Goal: Contribute content: Contribute content

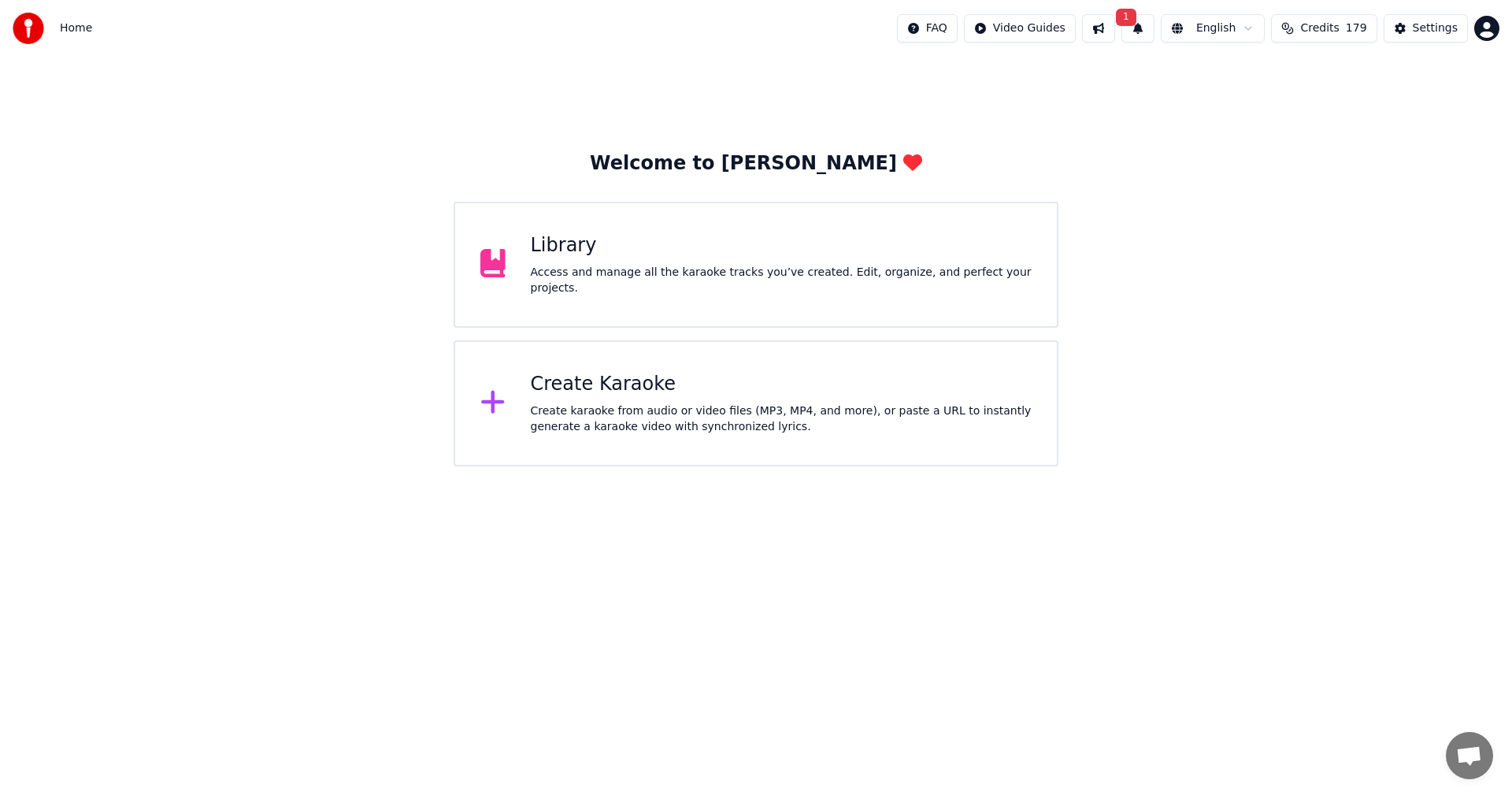
click at [1144, 34] on button "1" at bounding box center [1137, 28] width 33 height 28
click at [1279, 75] on button "Update" at bounding box center [1267, 78] width 67 height 28
click at [772, 267] on div "Library Access and manage all the karaoke tracks you’ve created. Edit, organize…" at bounding box center [781, 265] width 502 height 63
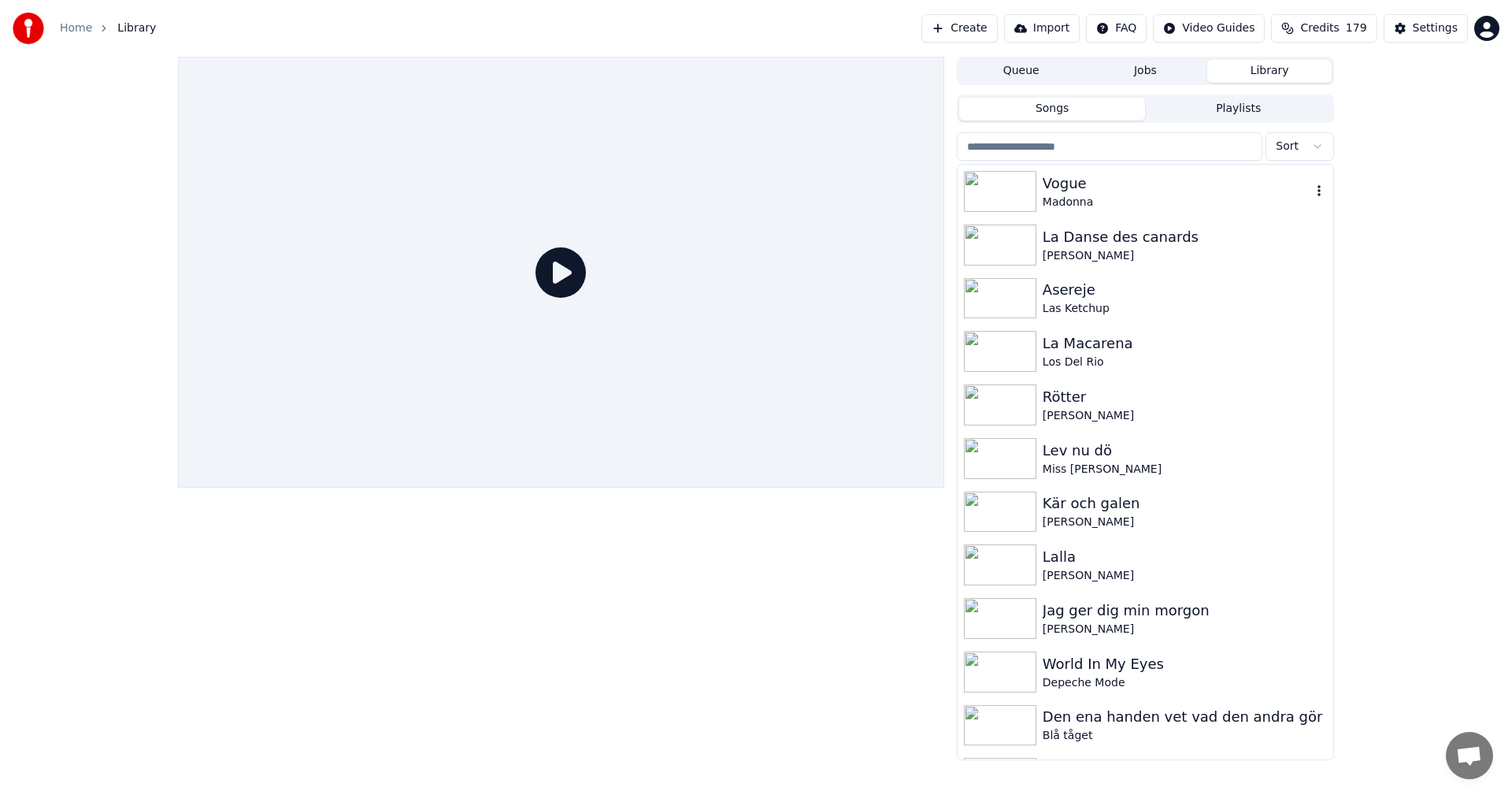
click at [1063, 184] on div "Vogue" at bounding box center [1176, 183] width 268 height 22
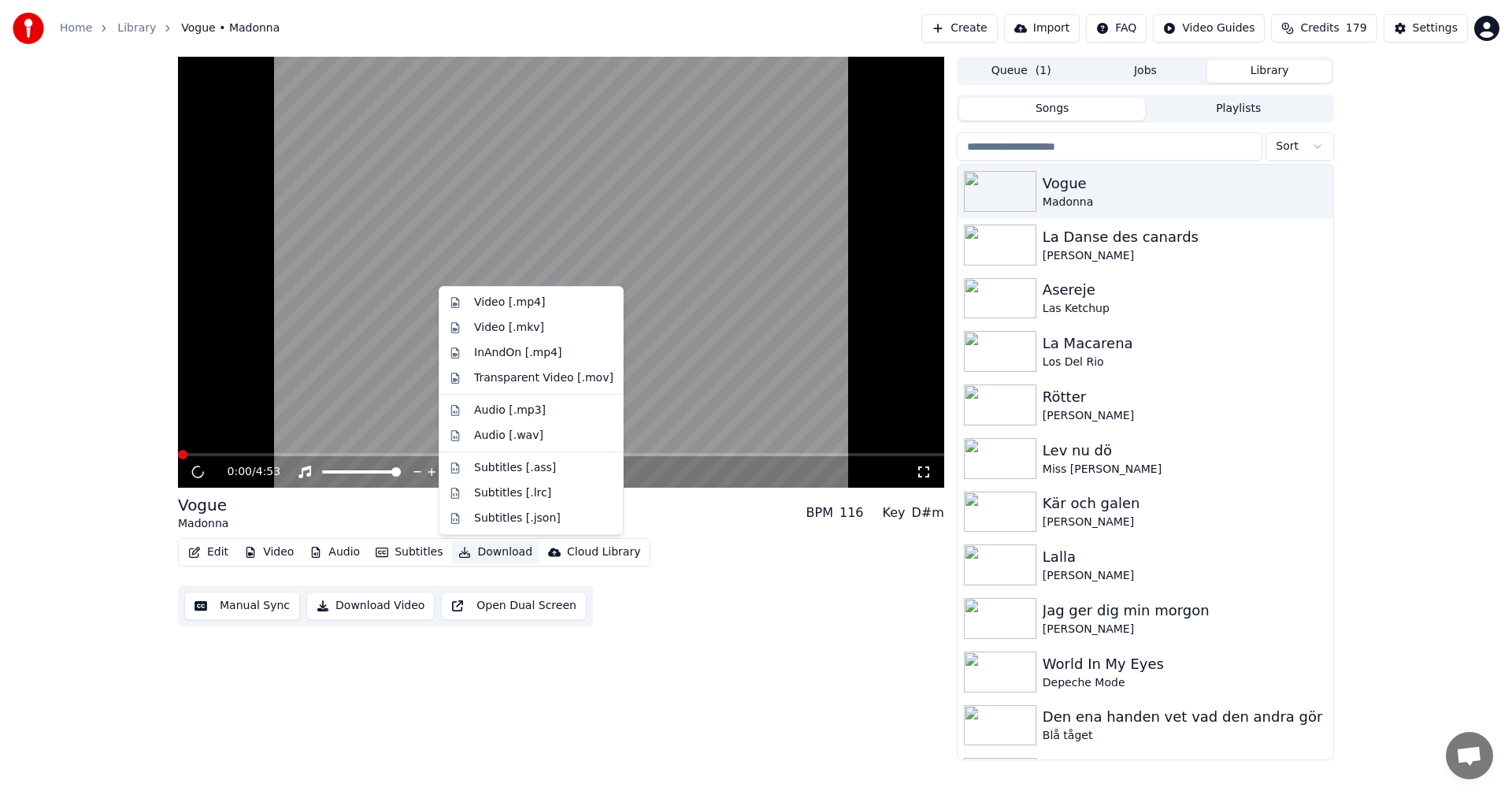
click at [511, 554] on button "Download" at bounding box center [495, 552] width 87 height 22
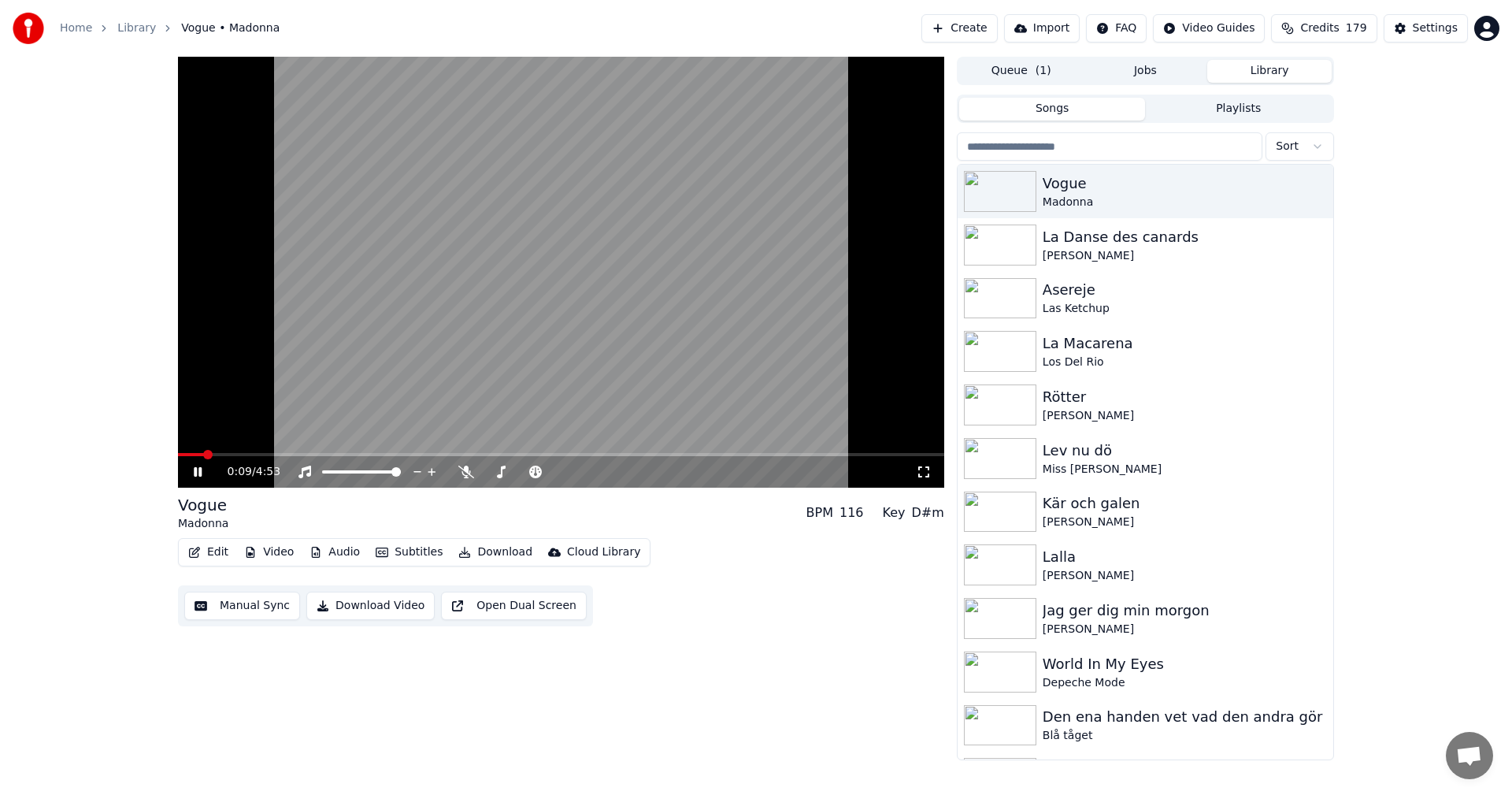
click at [199, 473] on icon at bounding box center [210, 472] width 37 height 12
click at [1057, 143] on input "search" at bounding box center [1110, 147] width 305 height 28
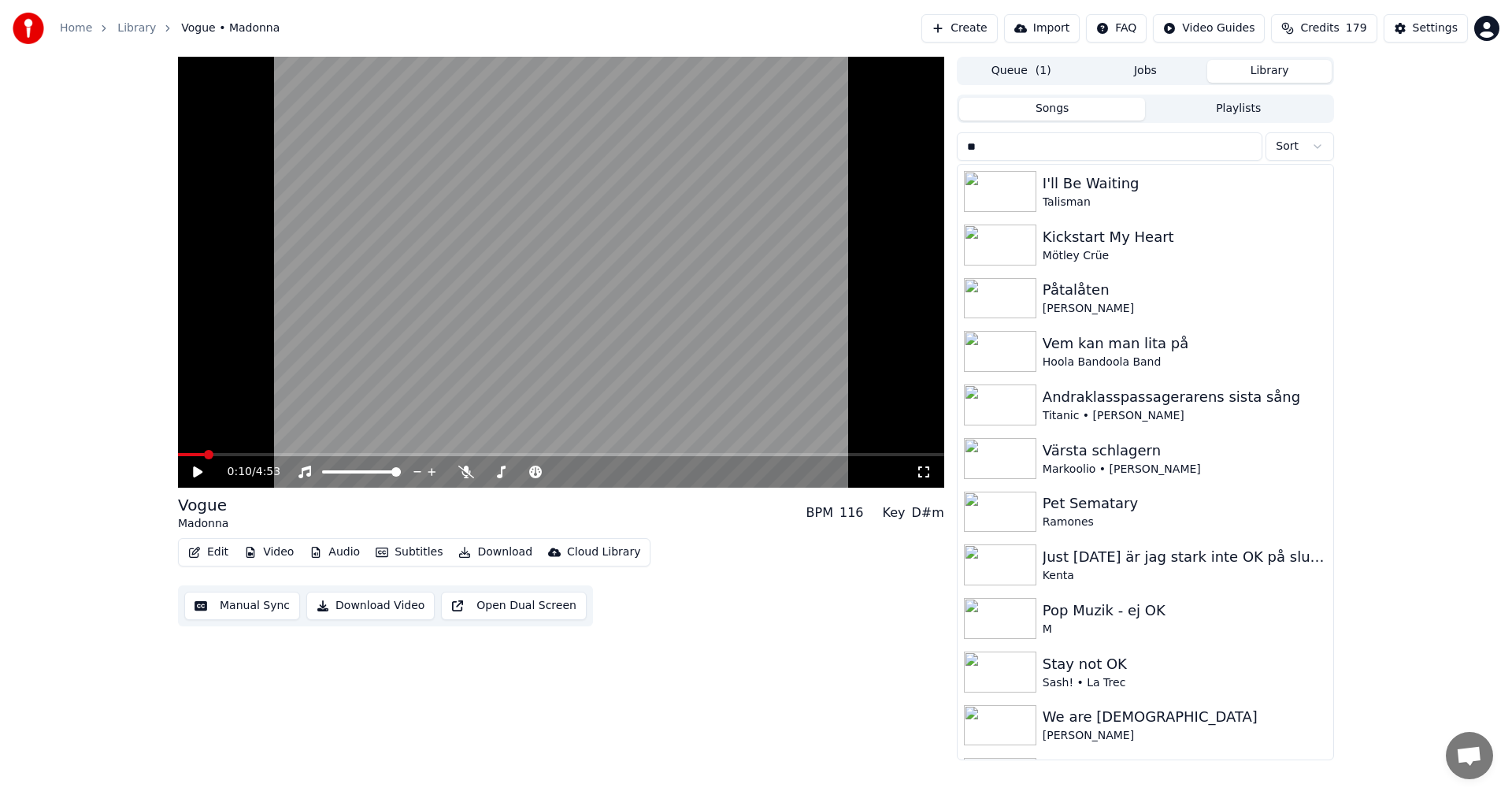
type input "*"
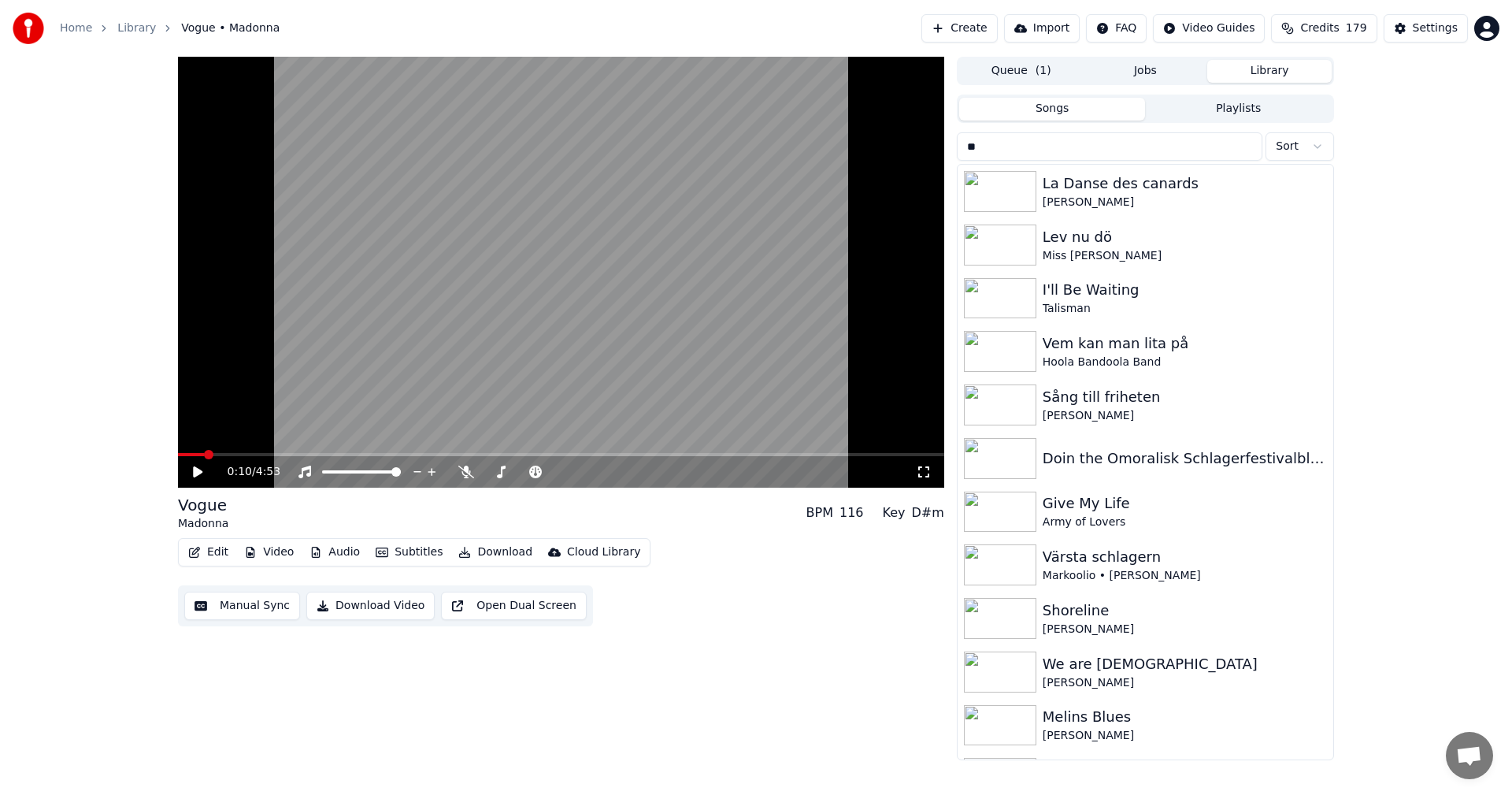
type input "*"
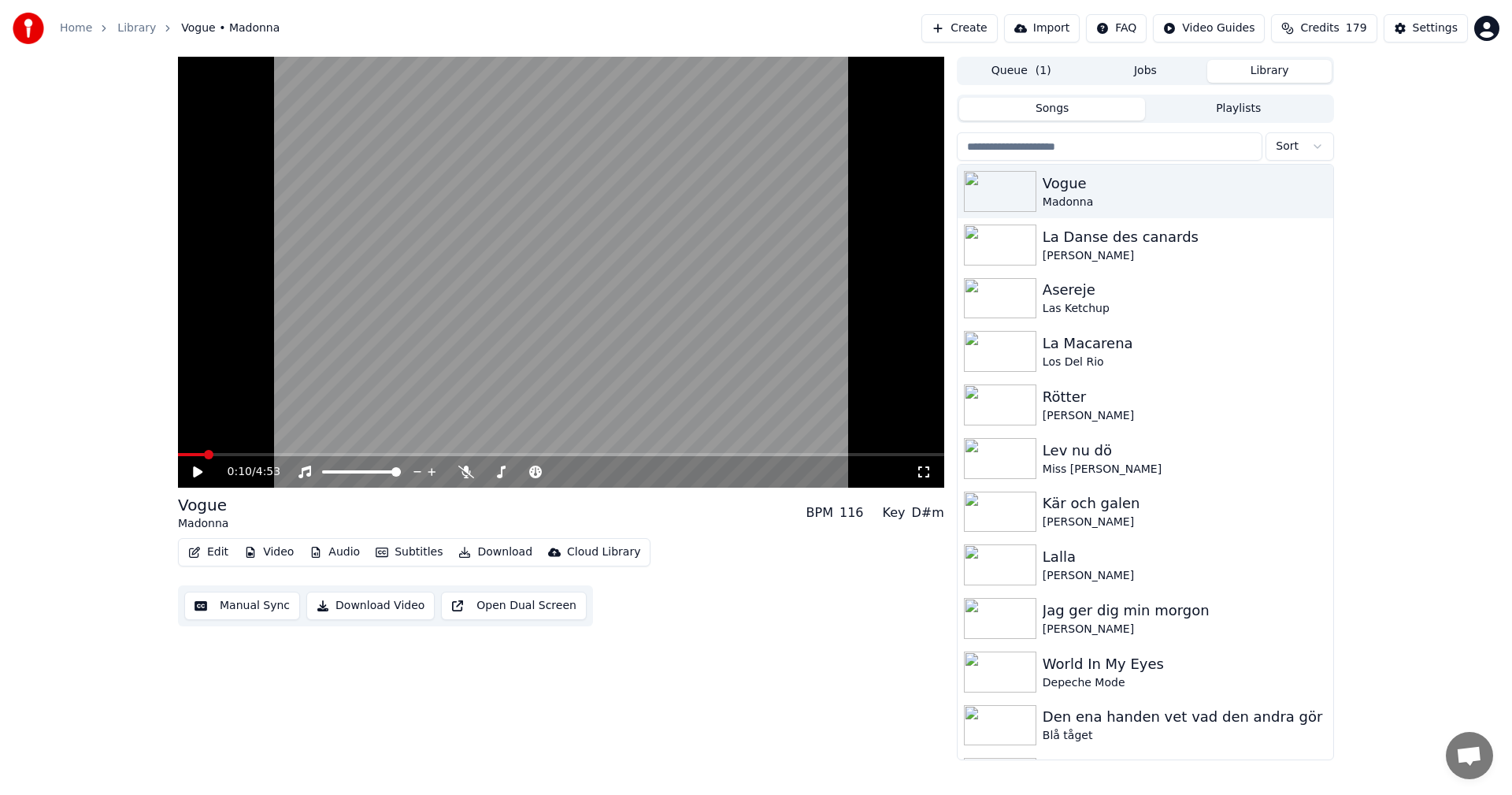
click at [998, 29] on button "Create" at bounding box center [960, 28] width 76 height 28
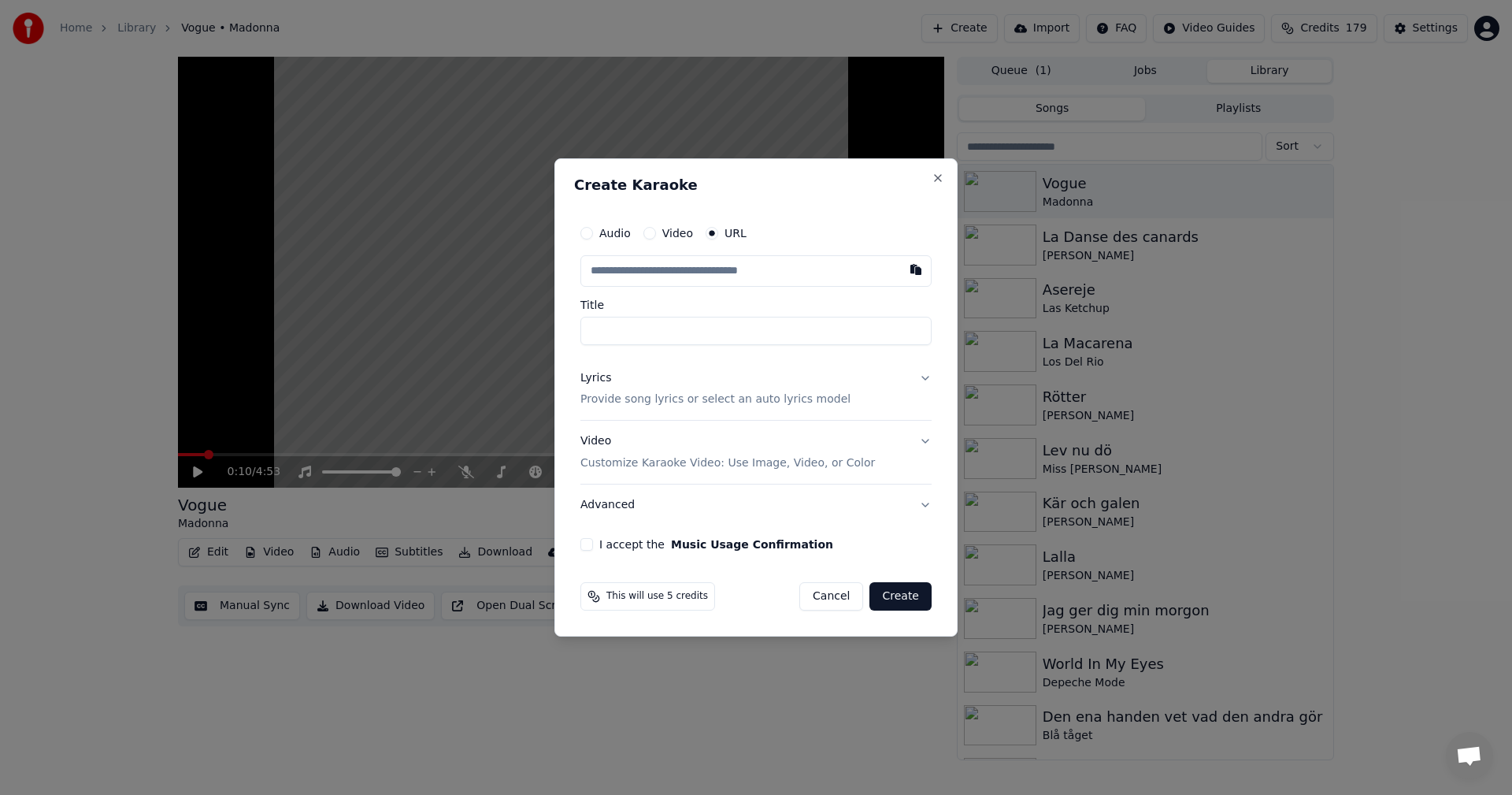
type input "**********"
click at [645, 399] on p "Provide song lyrics or select an auto lyrics model" at bounding box center [716, 401] width 270 height 16
type input "**********"
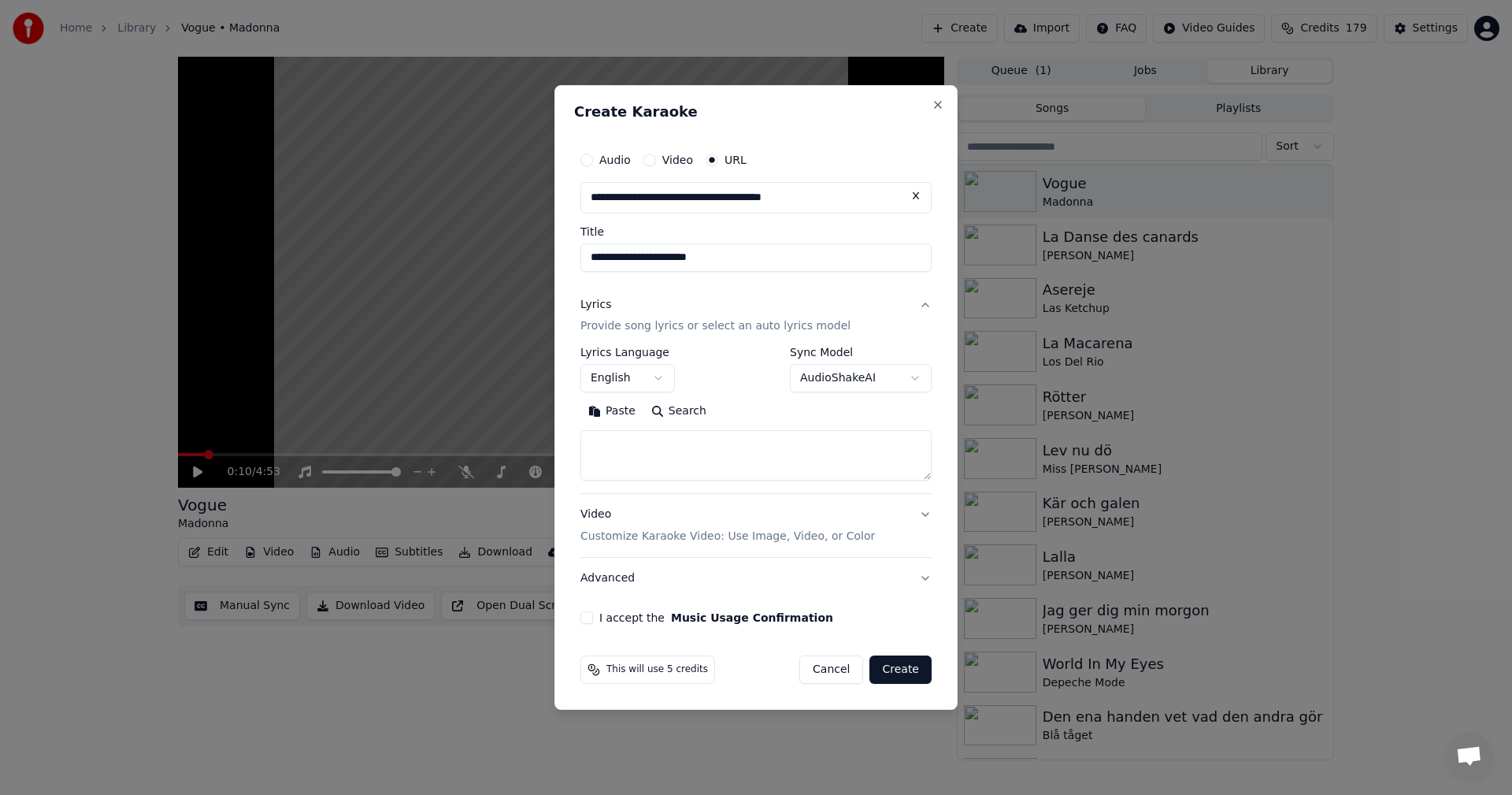
click at [782, 455] on textarea at bounding box center [756, 456] width 352 height 51
paste textarea "**********"
type textarea "**********"
click at [589, 623] on button "I accept the Music Usage Confirmation" at bounding box center [587, 617] width 12 height 12
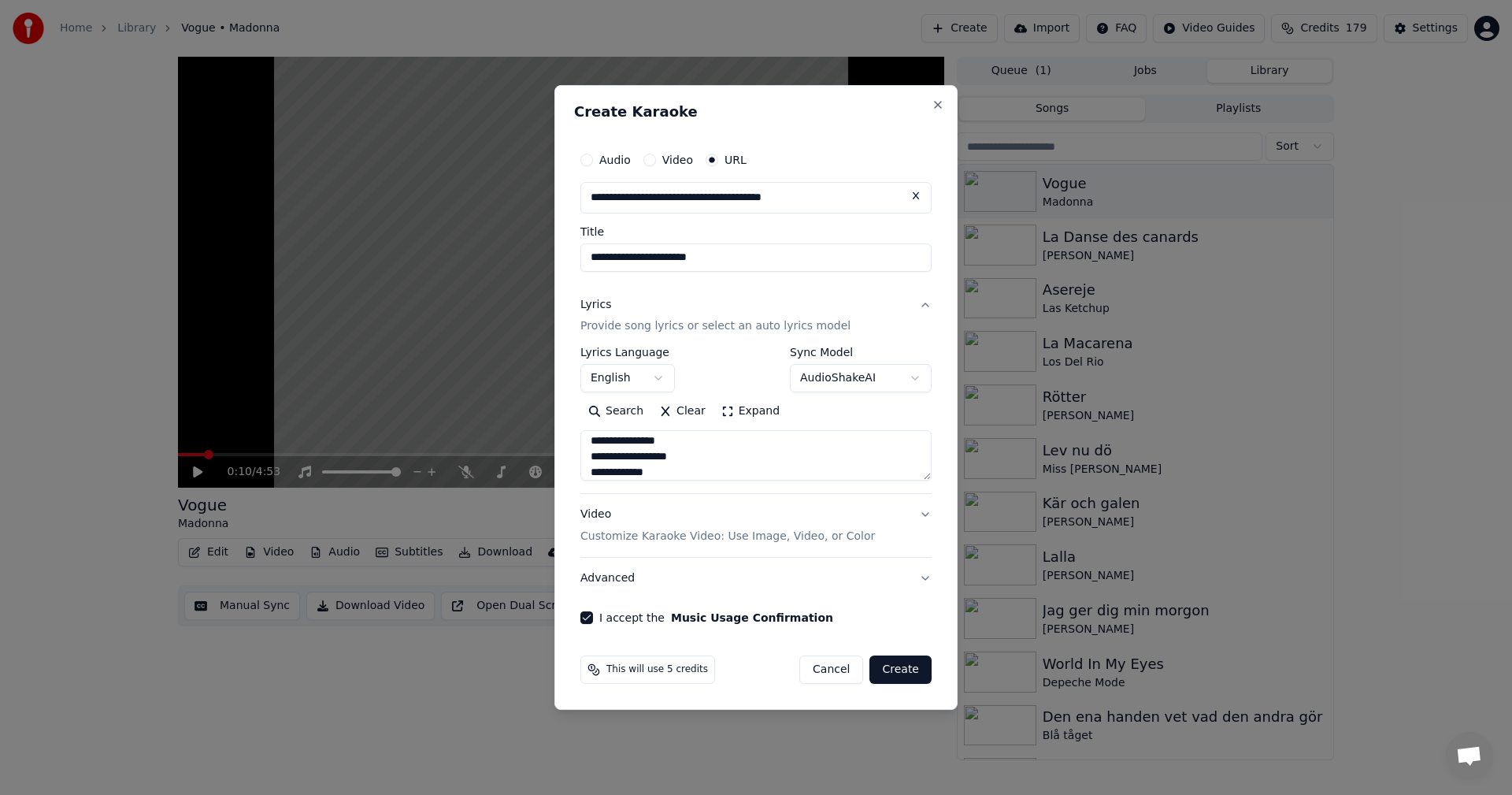
click at [899, 673] on button "Create" at bounding box center [900, 670] width 62 height 28
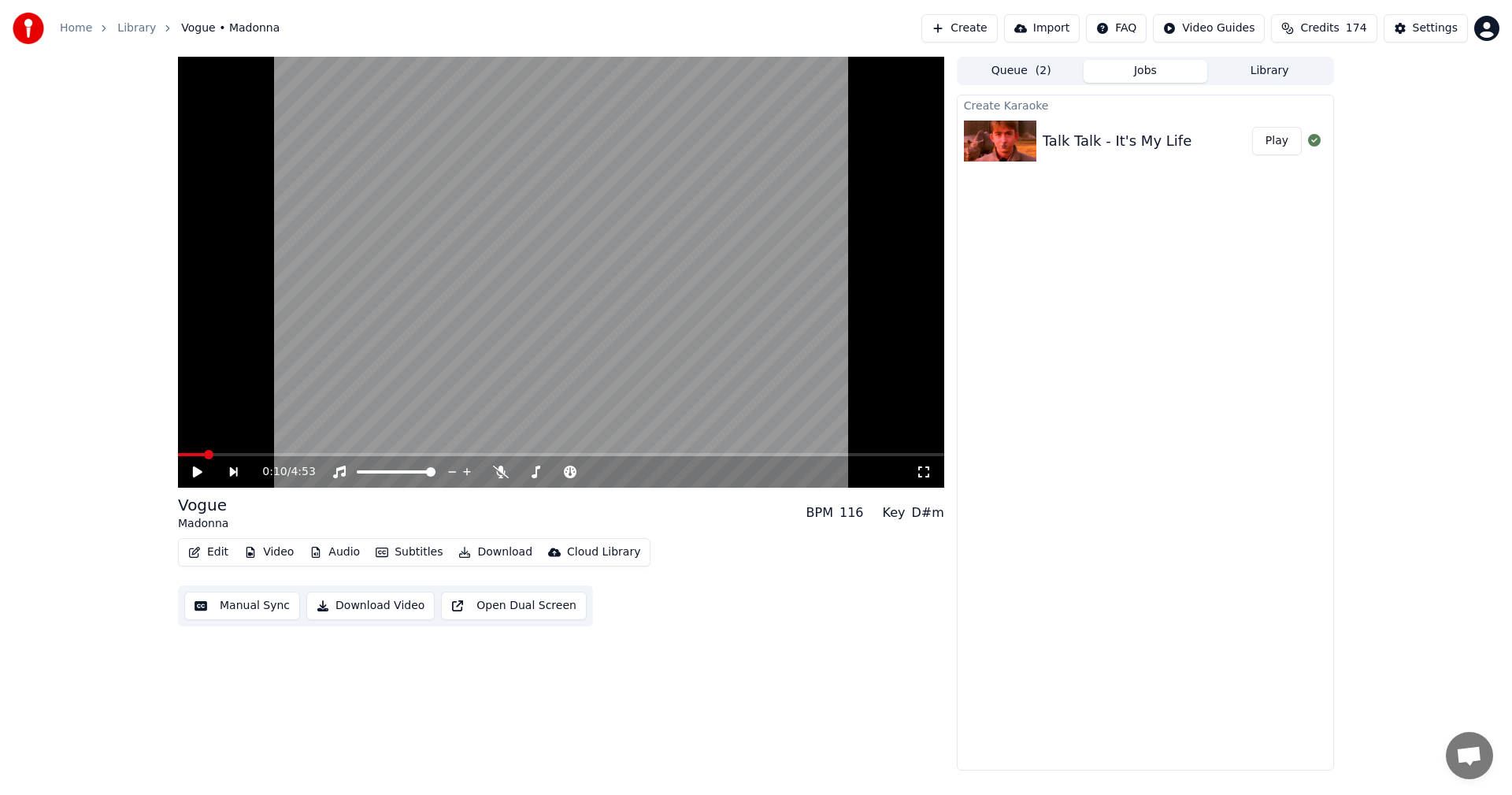
click at [1284, 145] on button "Play" at bounding box center [1277, 141] width 50 height 28
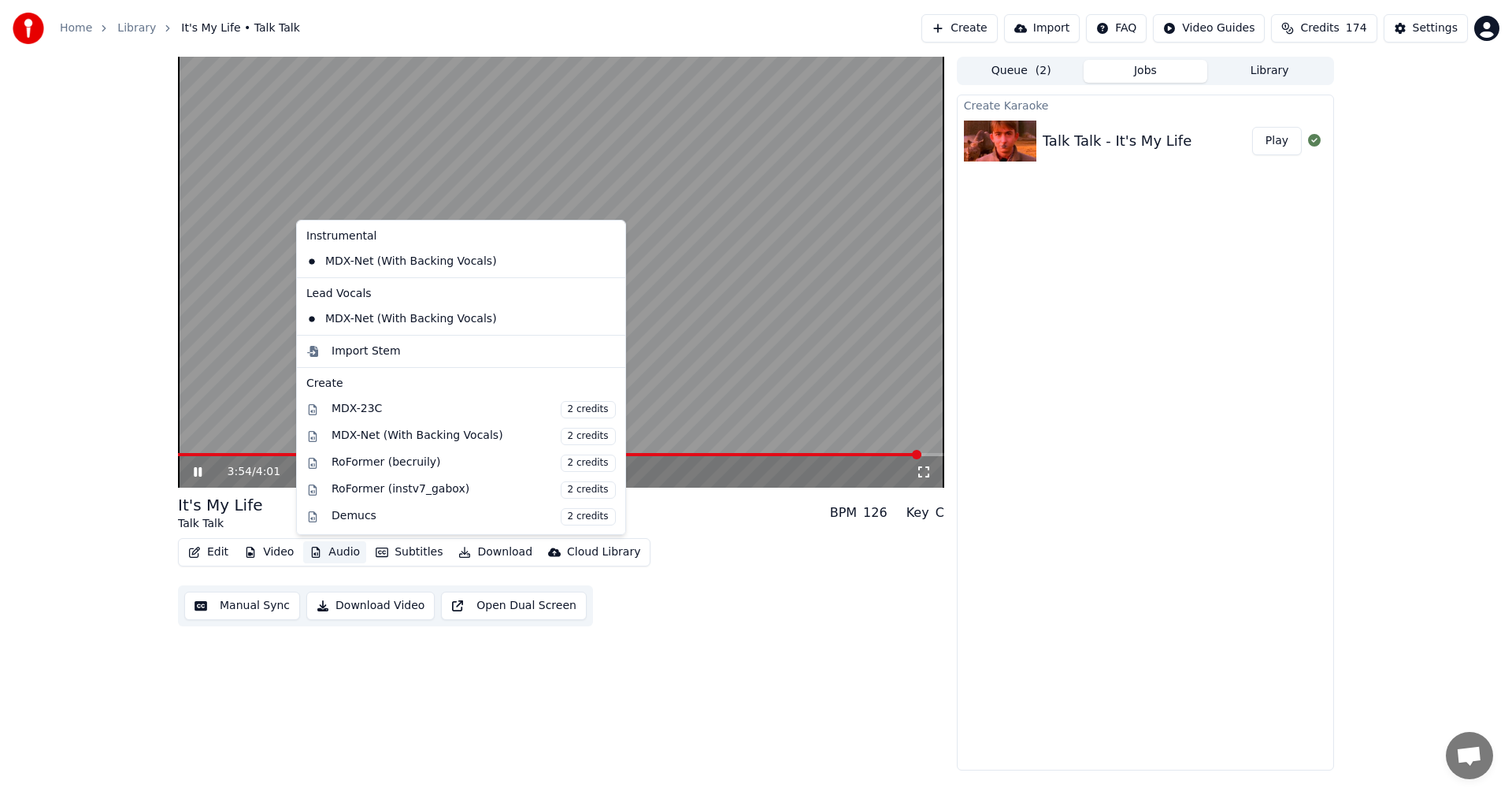
click at [345, 554] on button "Audio" at bounding box center [335, 552] width 63 height 22
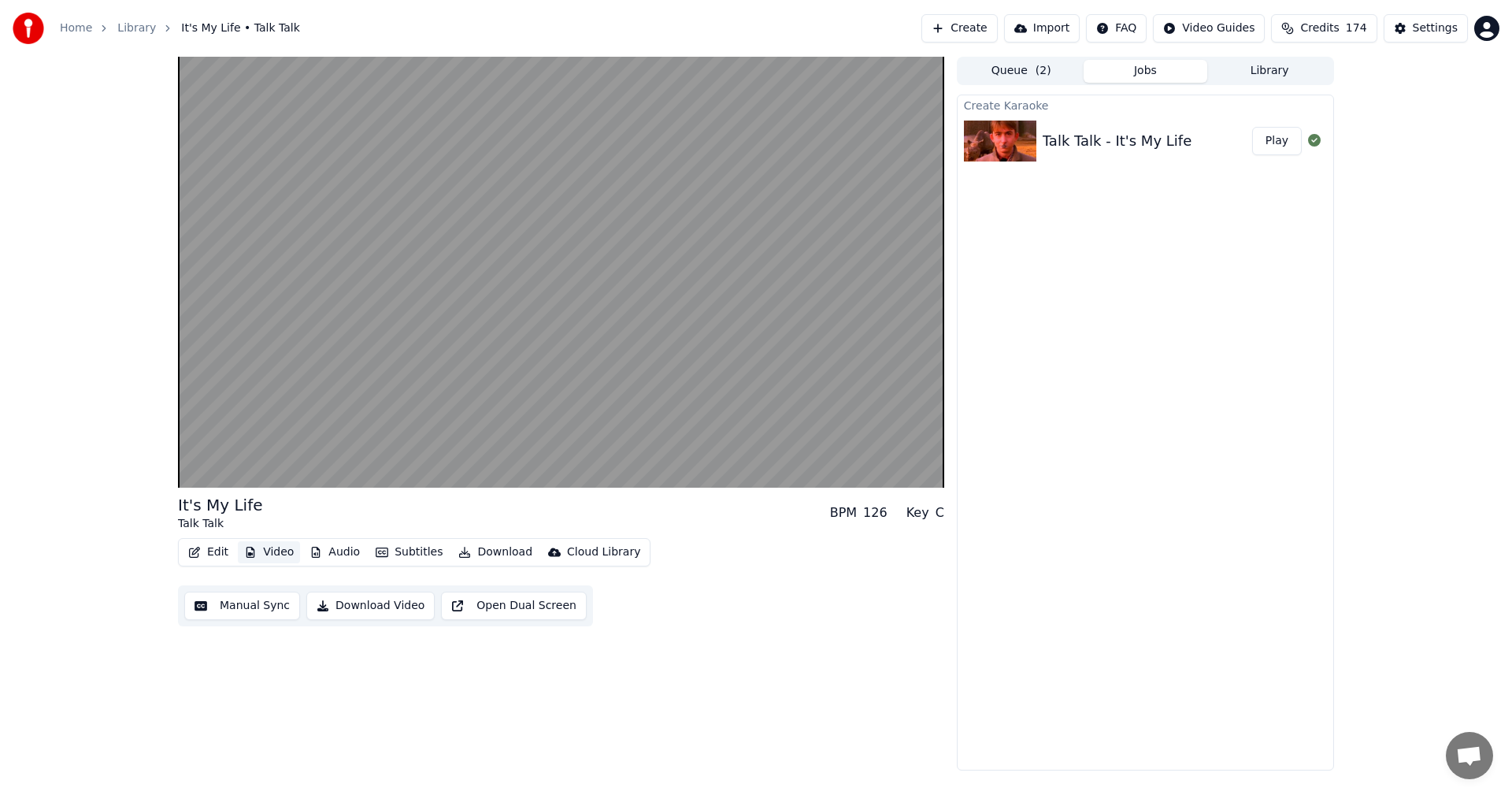
click at [287, 560] on button "Video" at bounding box center [269, 552] width 62 height 22
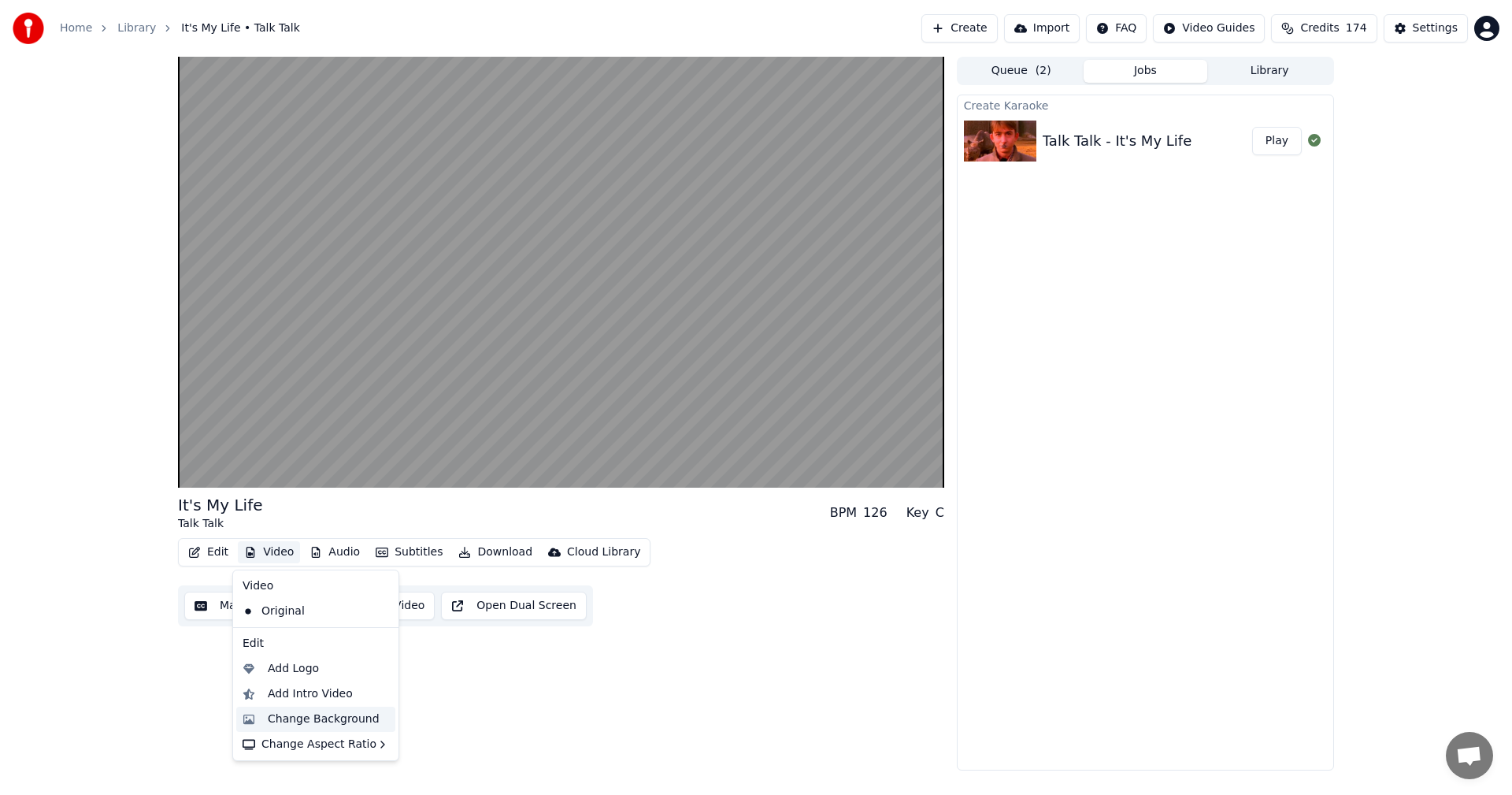
click at [326, 710] on div "Change Background" at bounding box center [315, 719] width 159 height 25
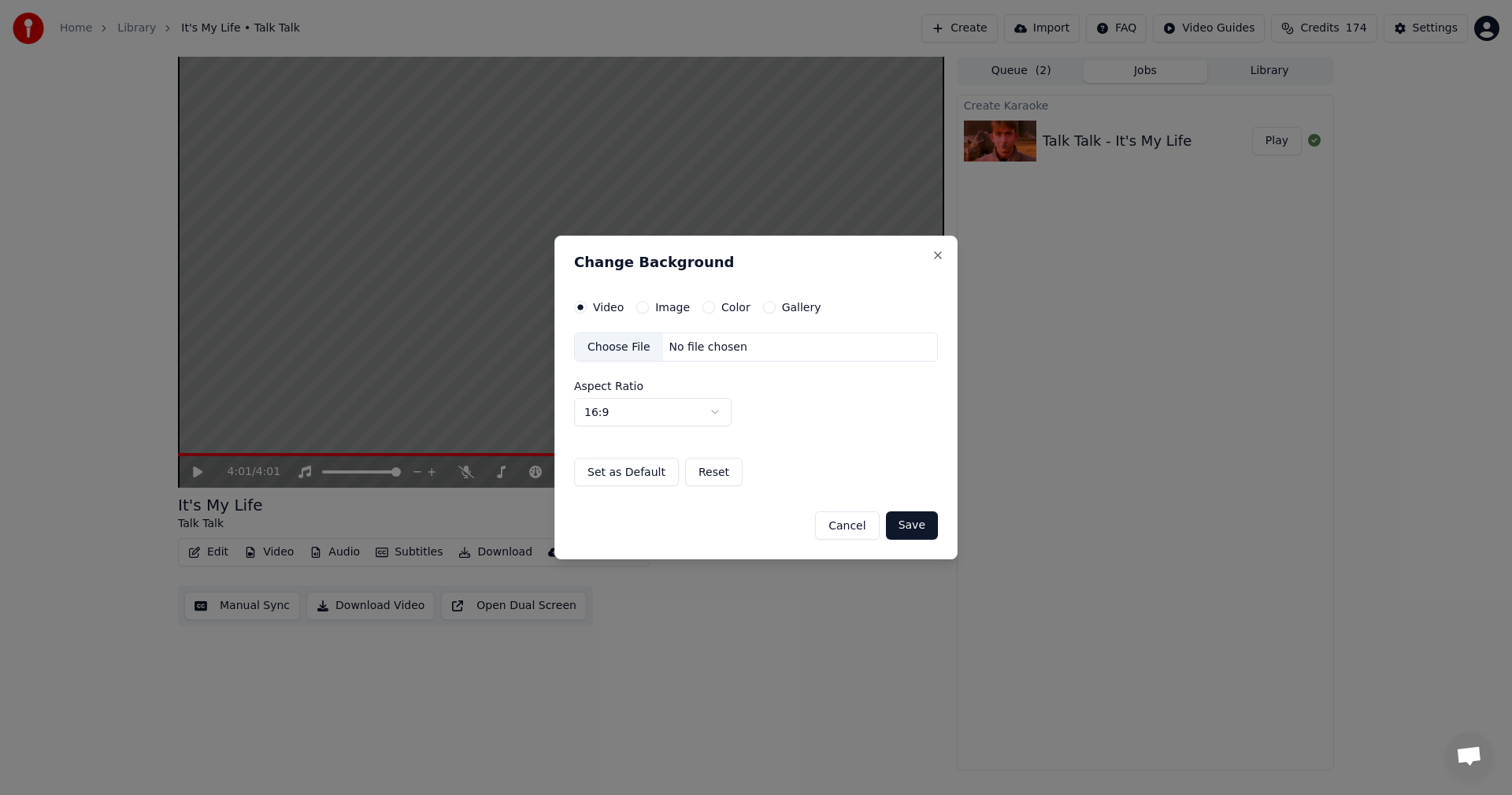
click at [768, 307] on button "Gallery" at bounding box center [770, 307] width 12 height 12
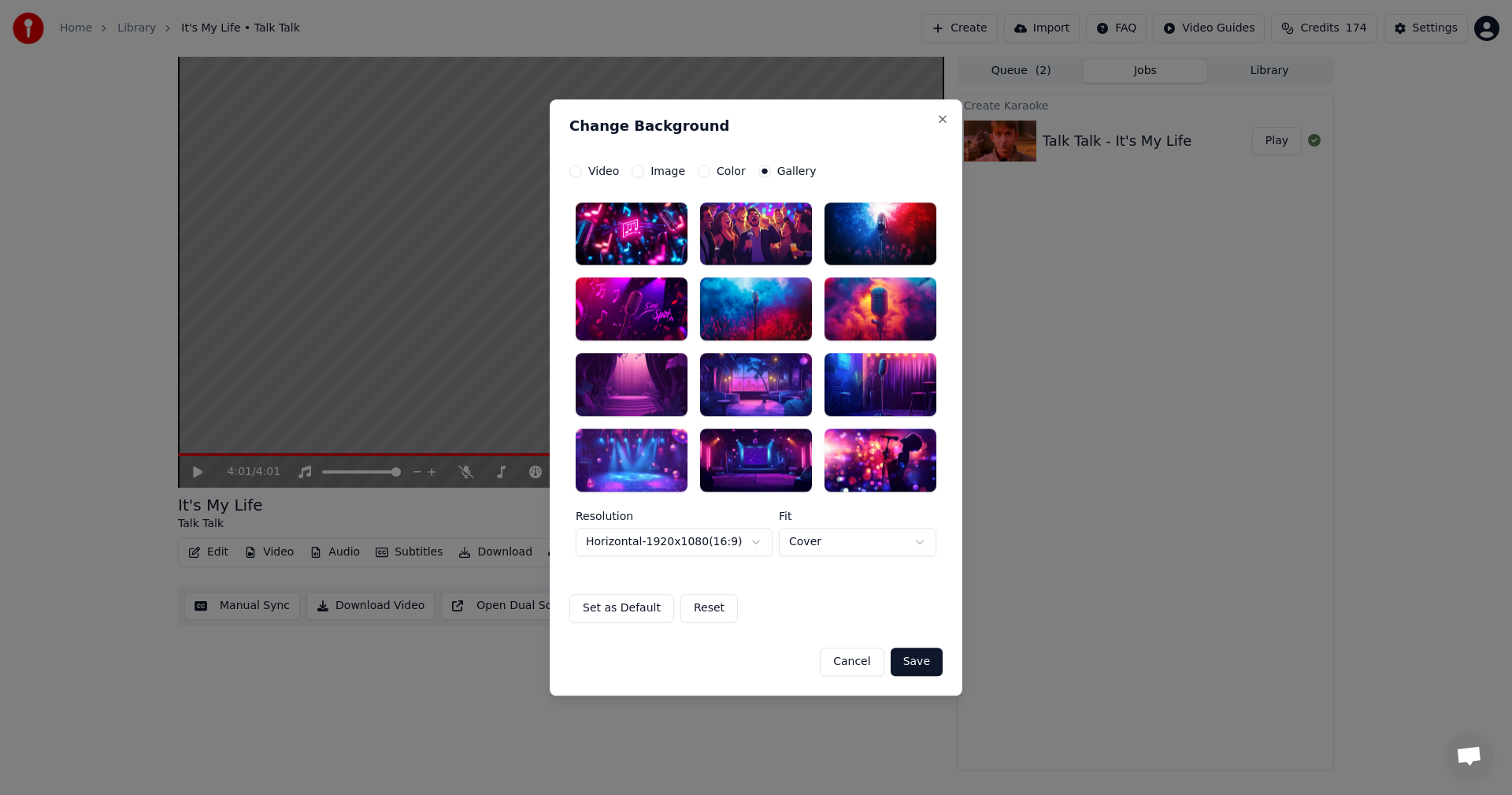
click at [910, 266] on div at bounding box center [756, 347] width 360 height 290
click at [909, 240] on div at bounding box center [881, 234] width 112 height 63
click at [919, 649] on button "Save" at bounding box center [916, 662] width 52 height 28
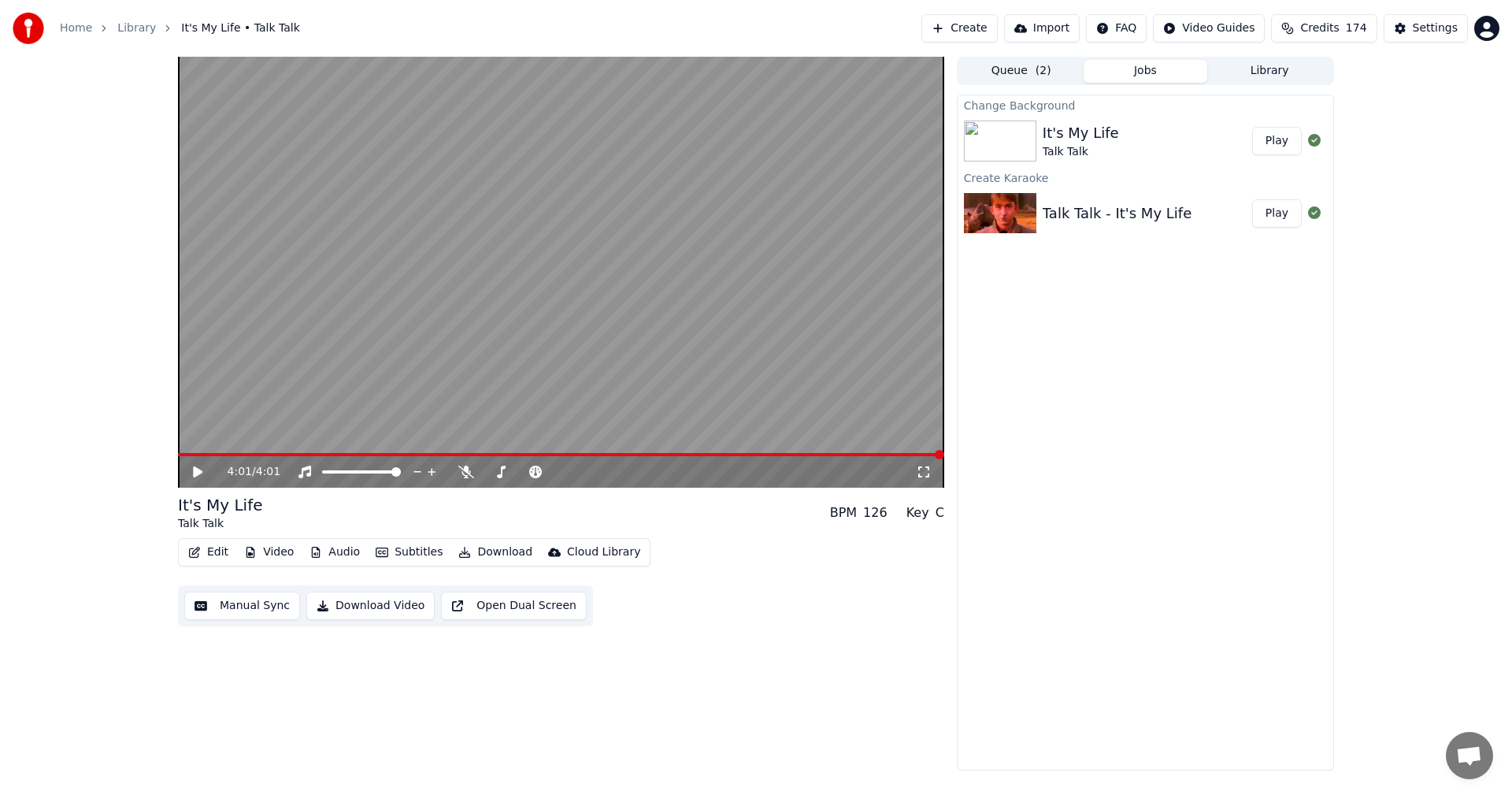
click at [983, 24] on button "Create" at bounding box center [960, 28] width 76 height 28
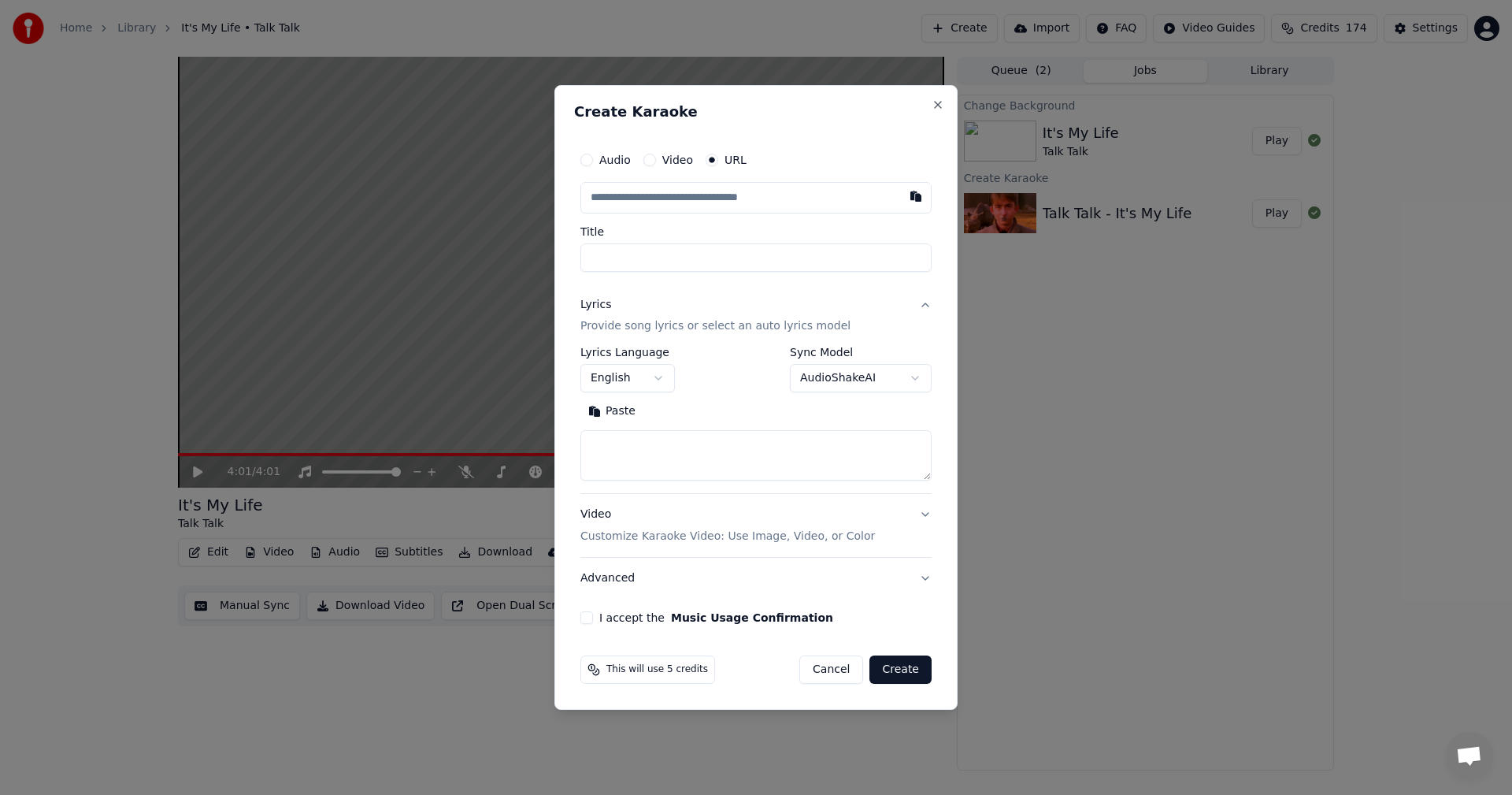
type input "**********"
click at [807, 440] on textarea at bounding box center [756, 456] width 352 height 51
paste textarea "**********"
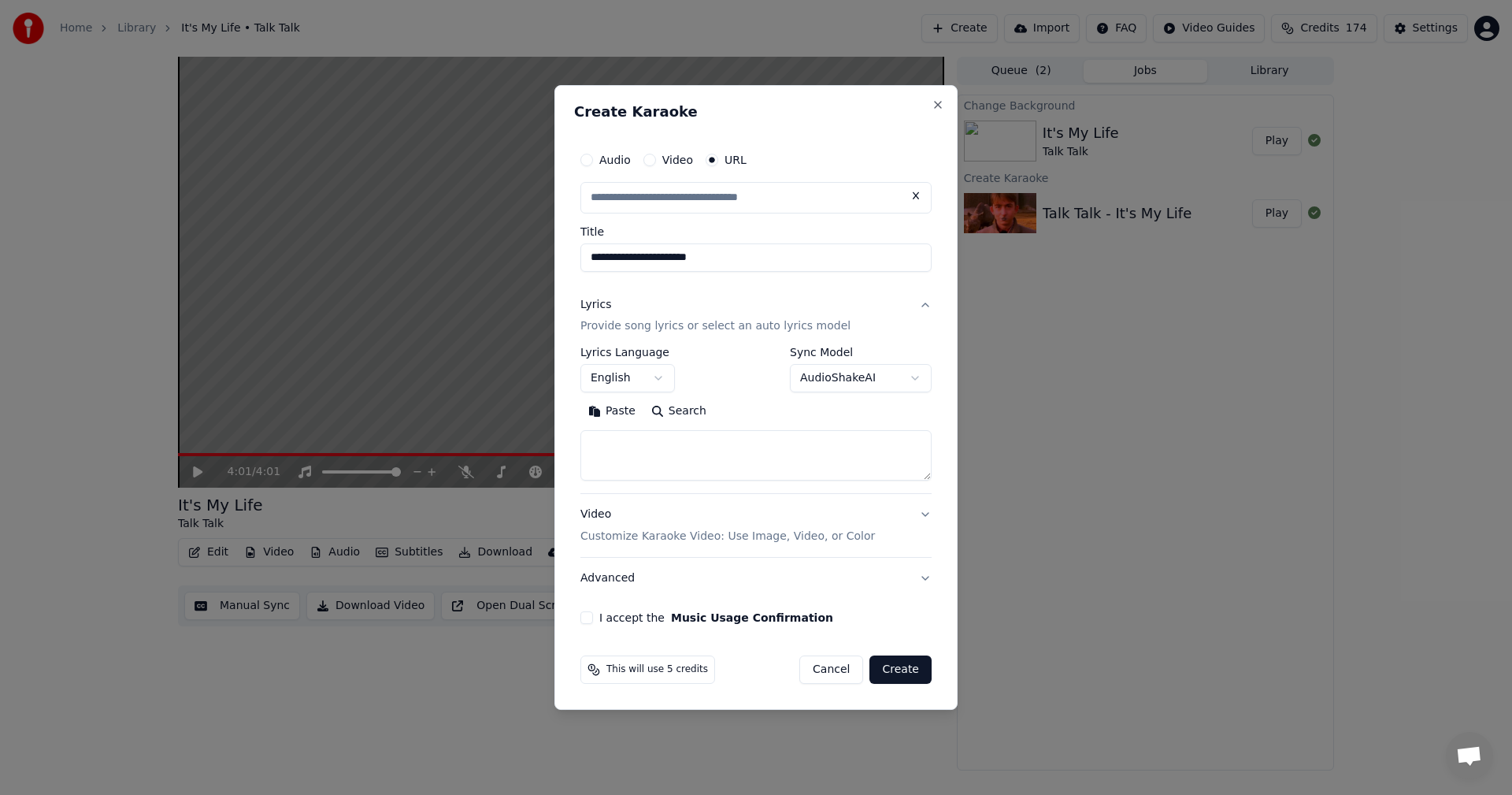
type textarea "**********"
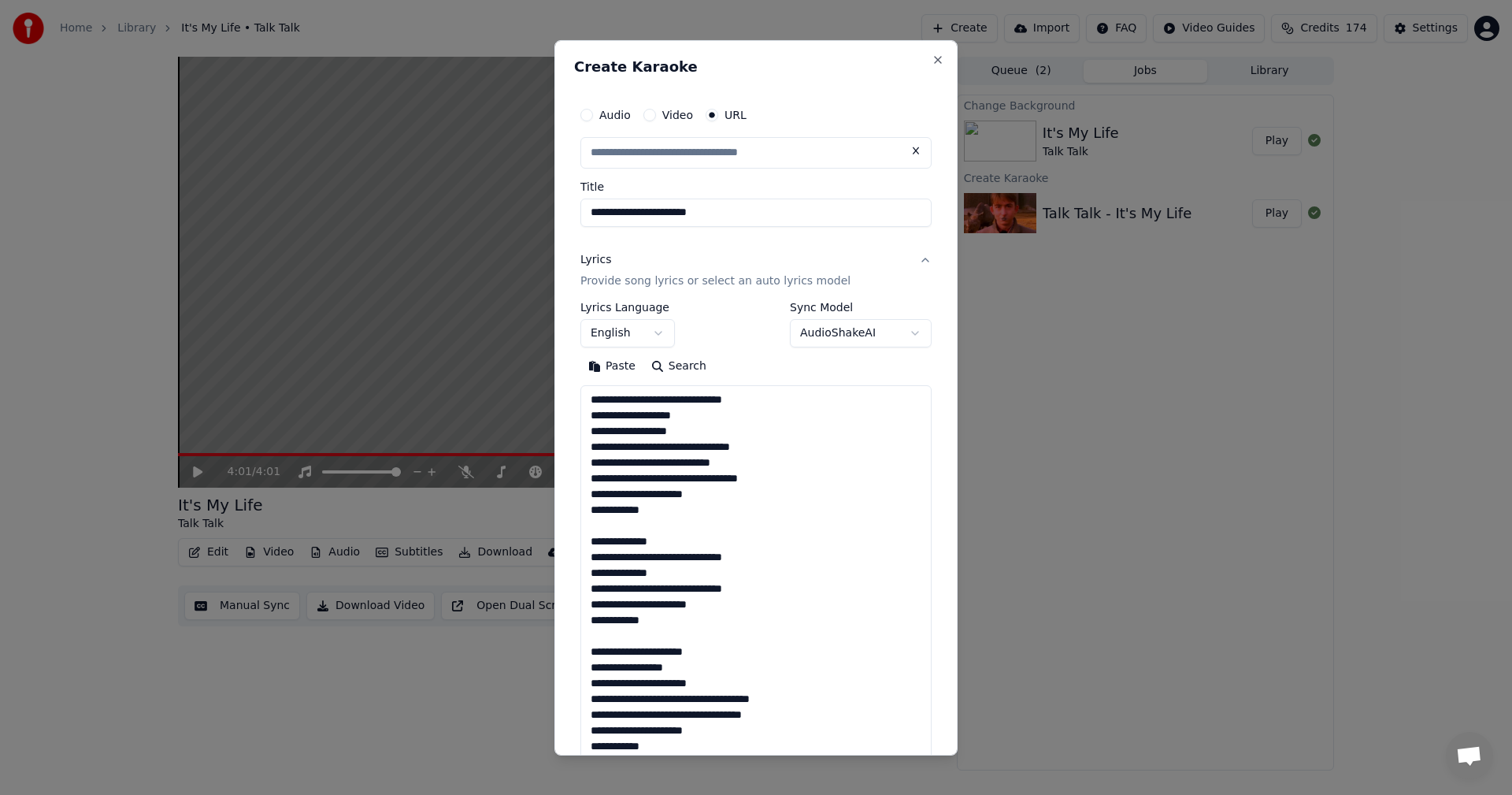
type input "**********"
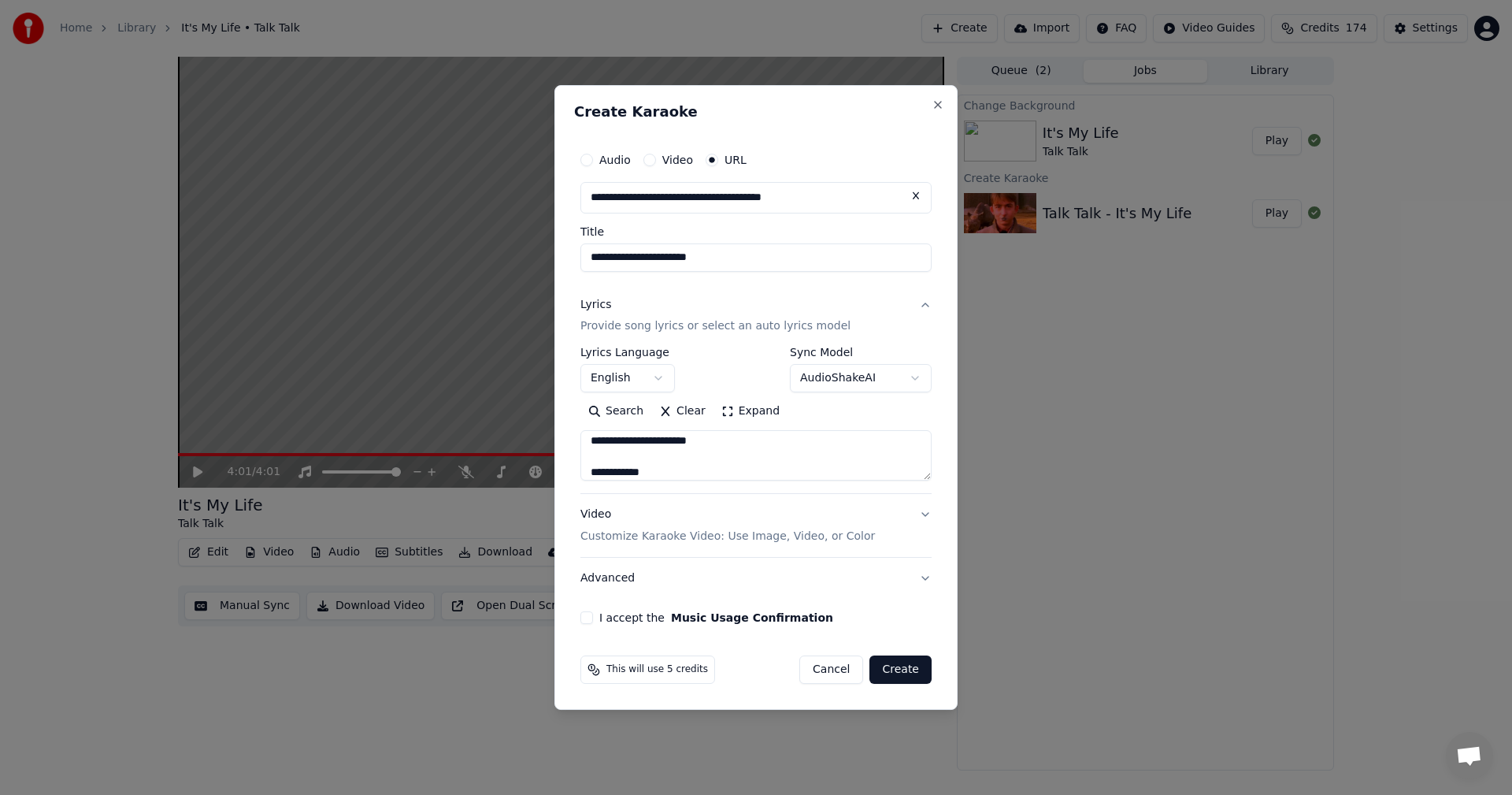
type textarea "**********"
click at [589, 621] on button "I accept the Music Usage Confirmation" at bounding box center [587, 617] width 12 height 12
click at [909, 664] on button "Create" at bounding box center [900, 670] width 62 height 28
select select
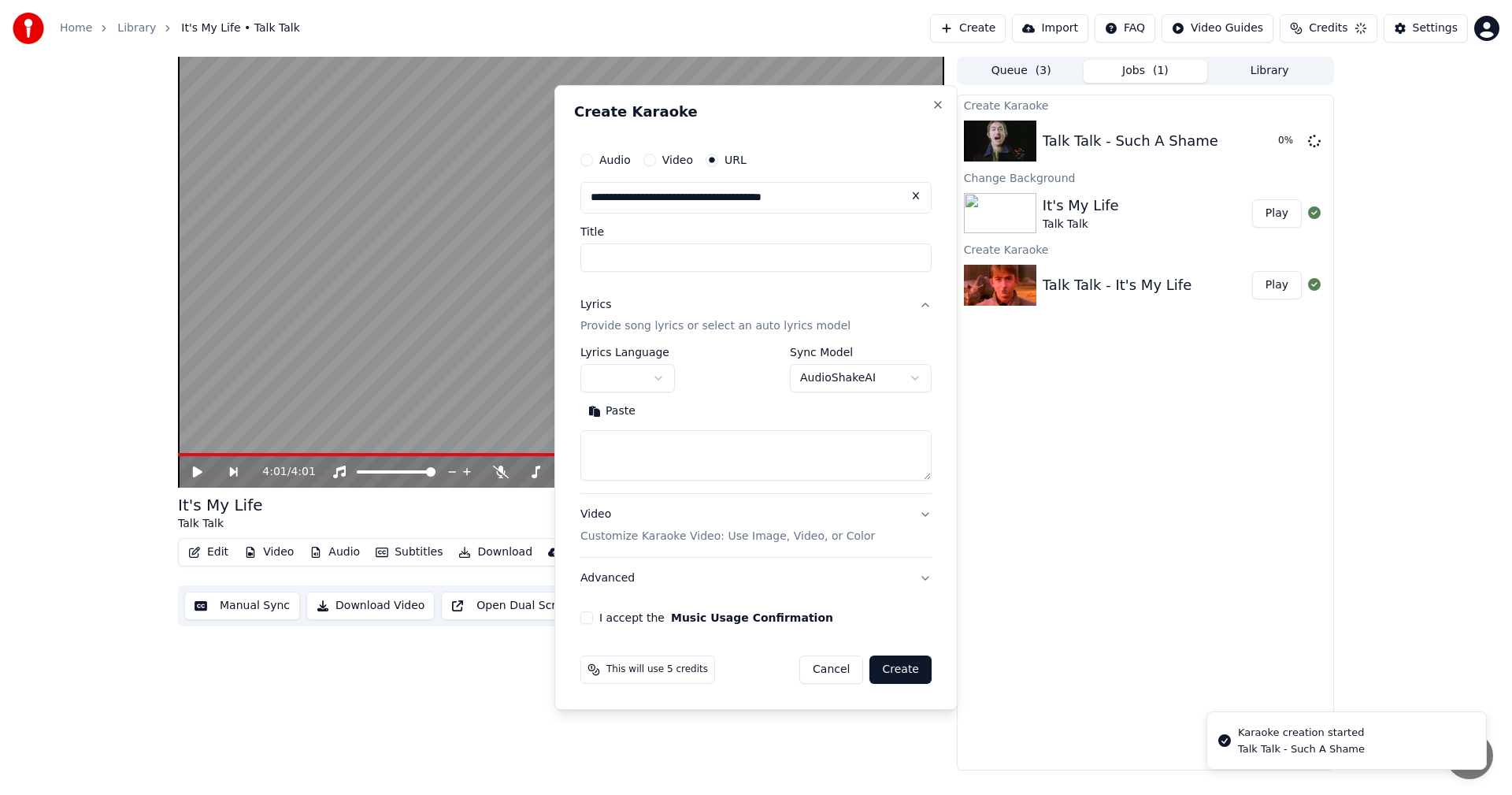
scroll to position [0, 0]
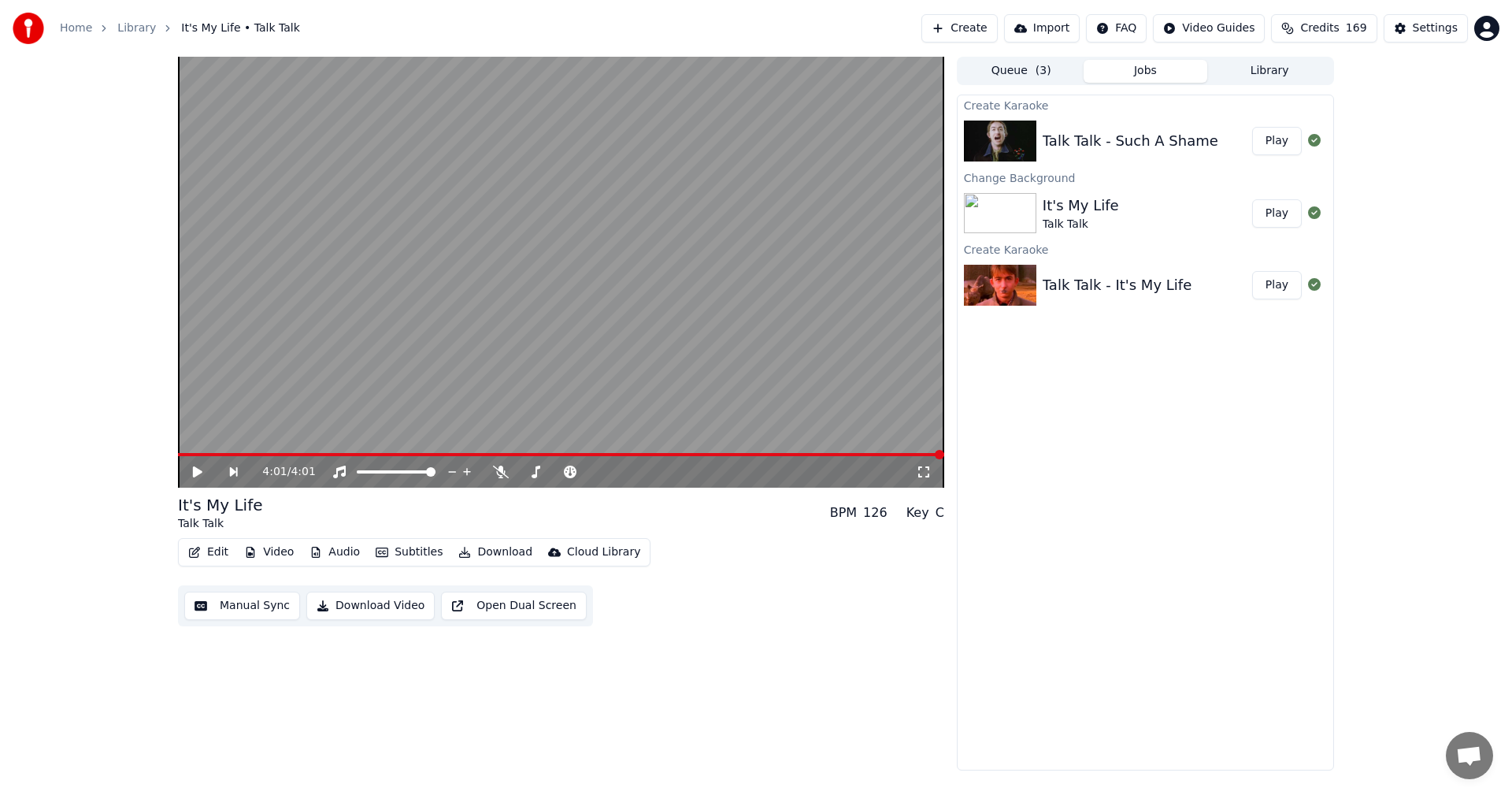
click at [1286, 146] on button "Play" at bounding box center [1277, 141] width 50 height 28
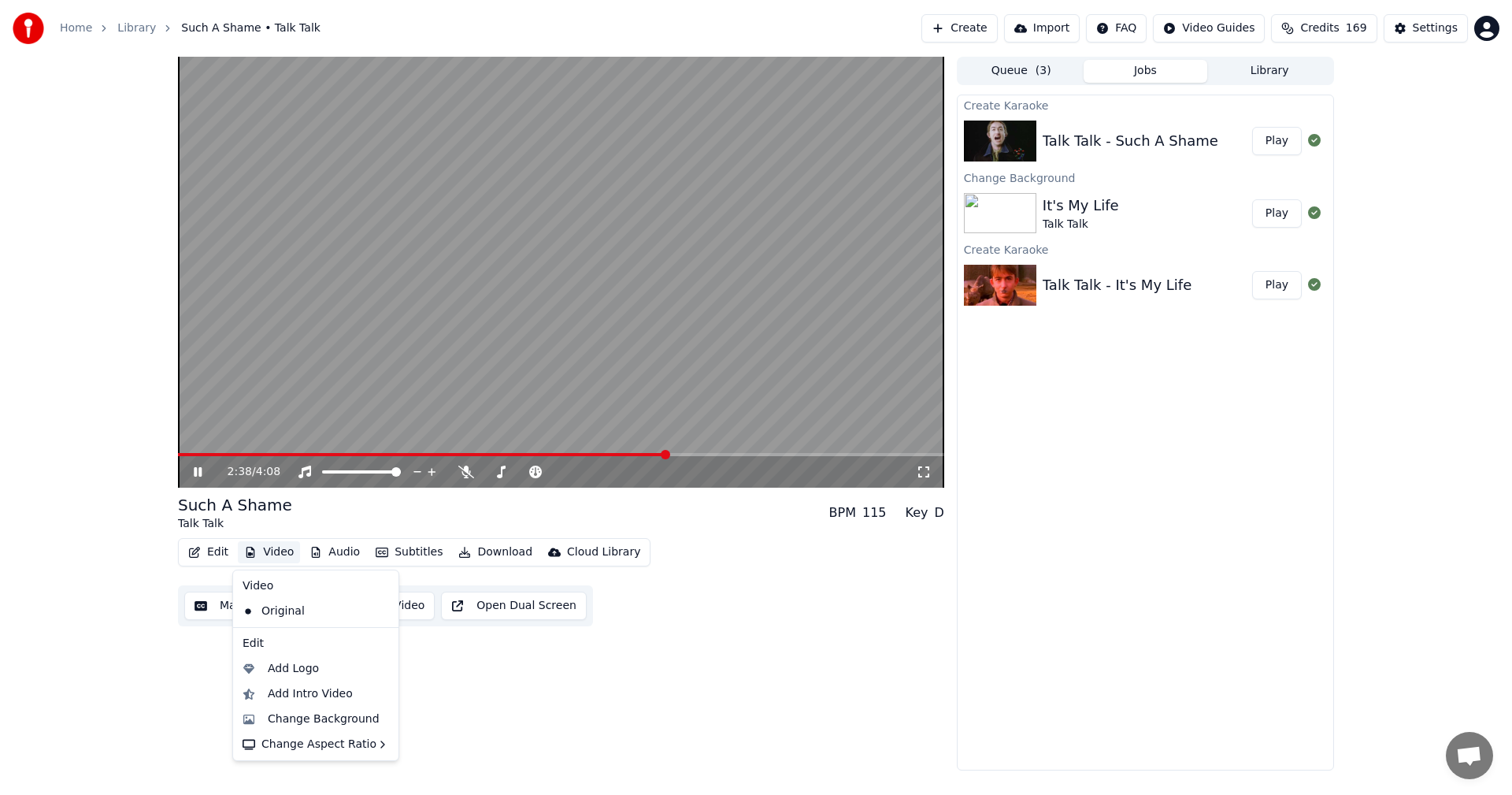
click at [289, 547] on button "Video" at bounding box center [269, 552] width 62 height 22
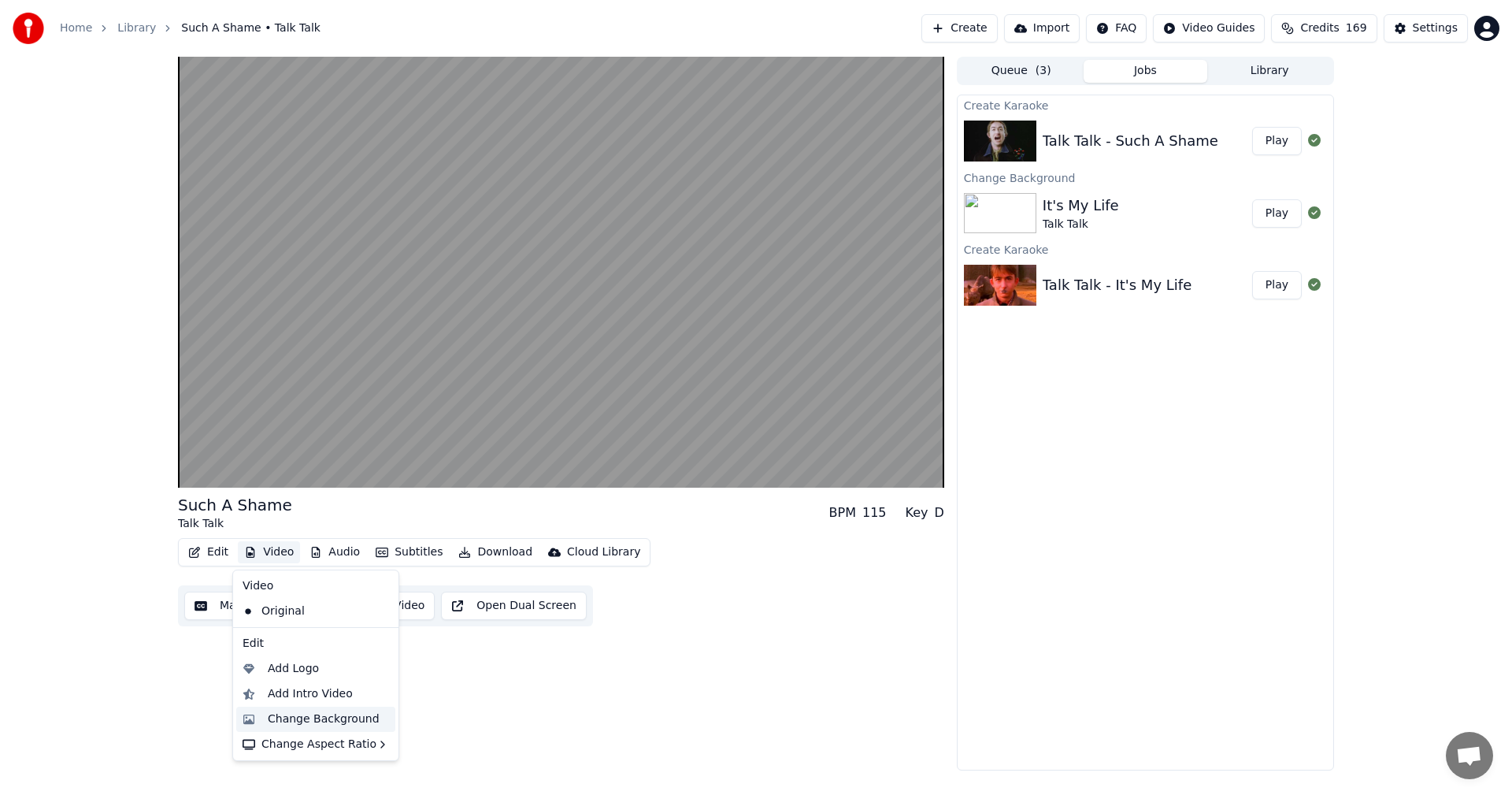
click at [312, 712] on div "Change Background" at bounding box center [324, 719] width 112 height 16
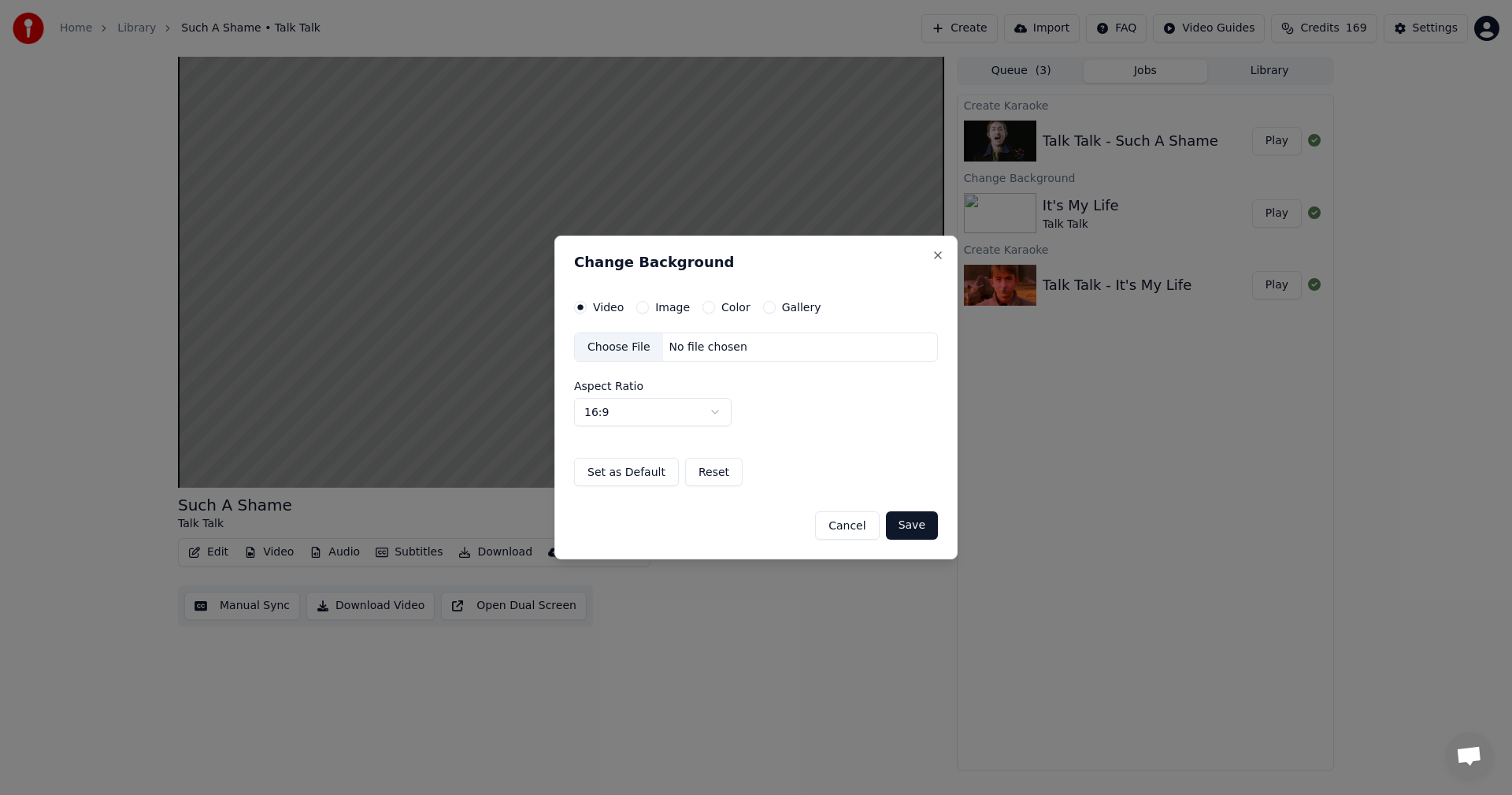
click at [787, 303] on label "Gallery" at bounding box center [802, 307] width 39 height 11
click at [776, 303] on button "Gallery" at bounding box center [770, 307] width 12 height 12
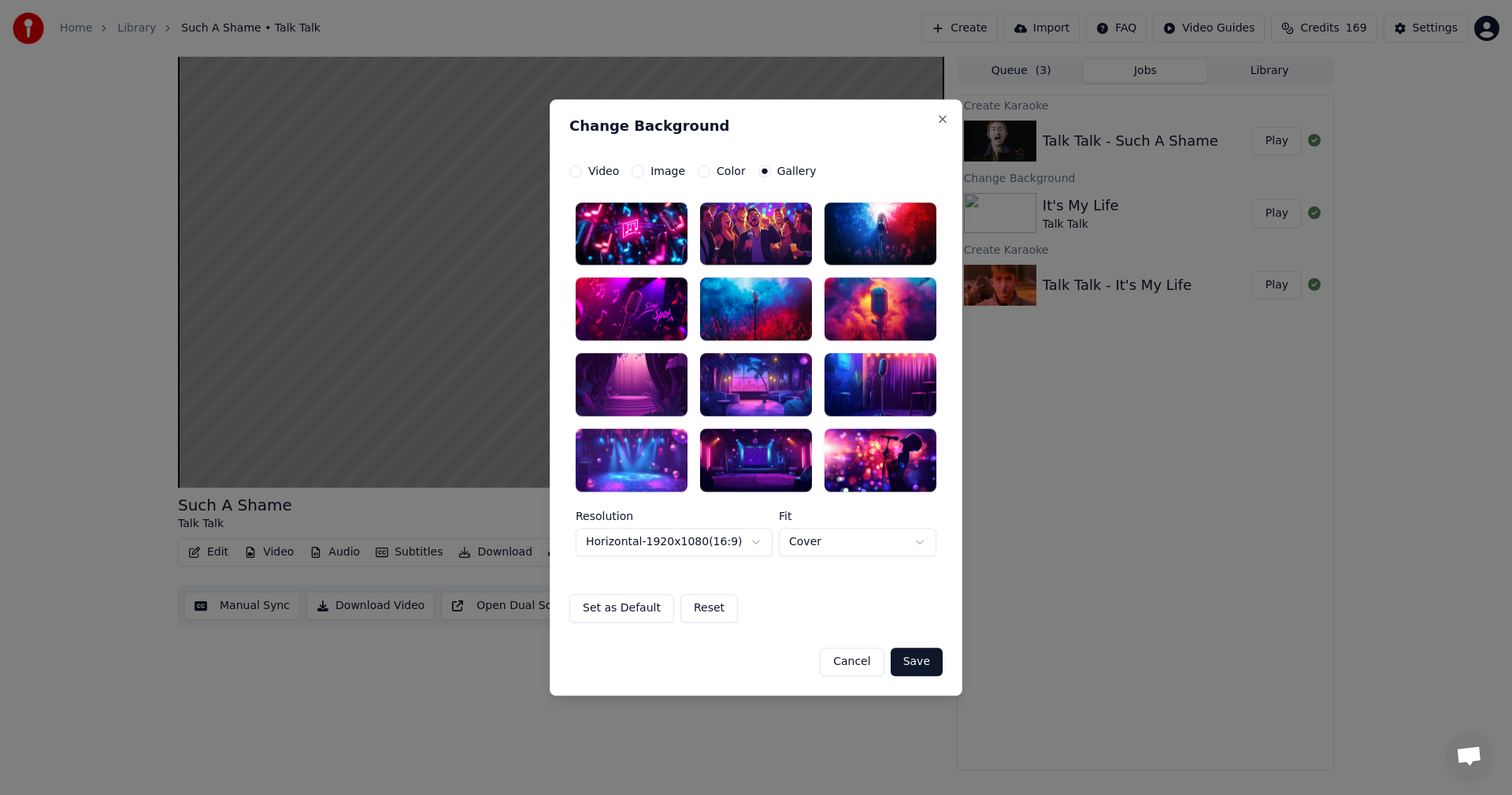
click at [872, 305] on div at bounding box center [881, 309] width 112 height 63
click at [917, 659] on button "Save" at bounding box center [916, 662] width 52 height 28
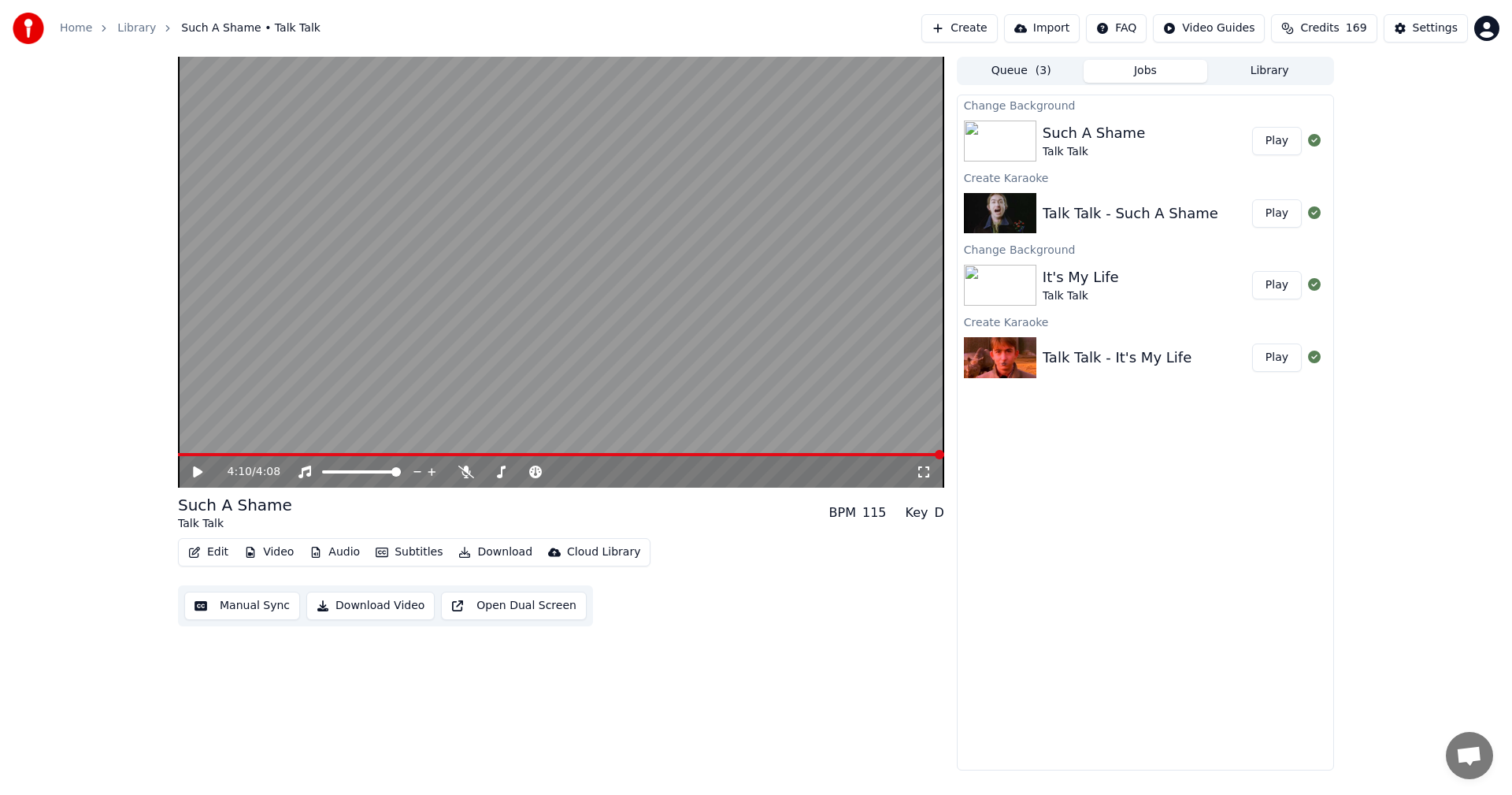
click at [1278, 147] on button "Play" at bounding box center [1277, 141] width 50 height 28
click at [1252, 127] on button "Play" at bounding box center [1277, 141] width 50 height 28
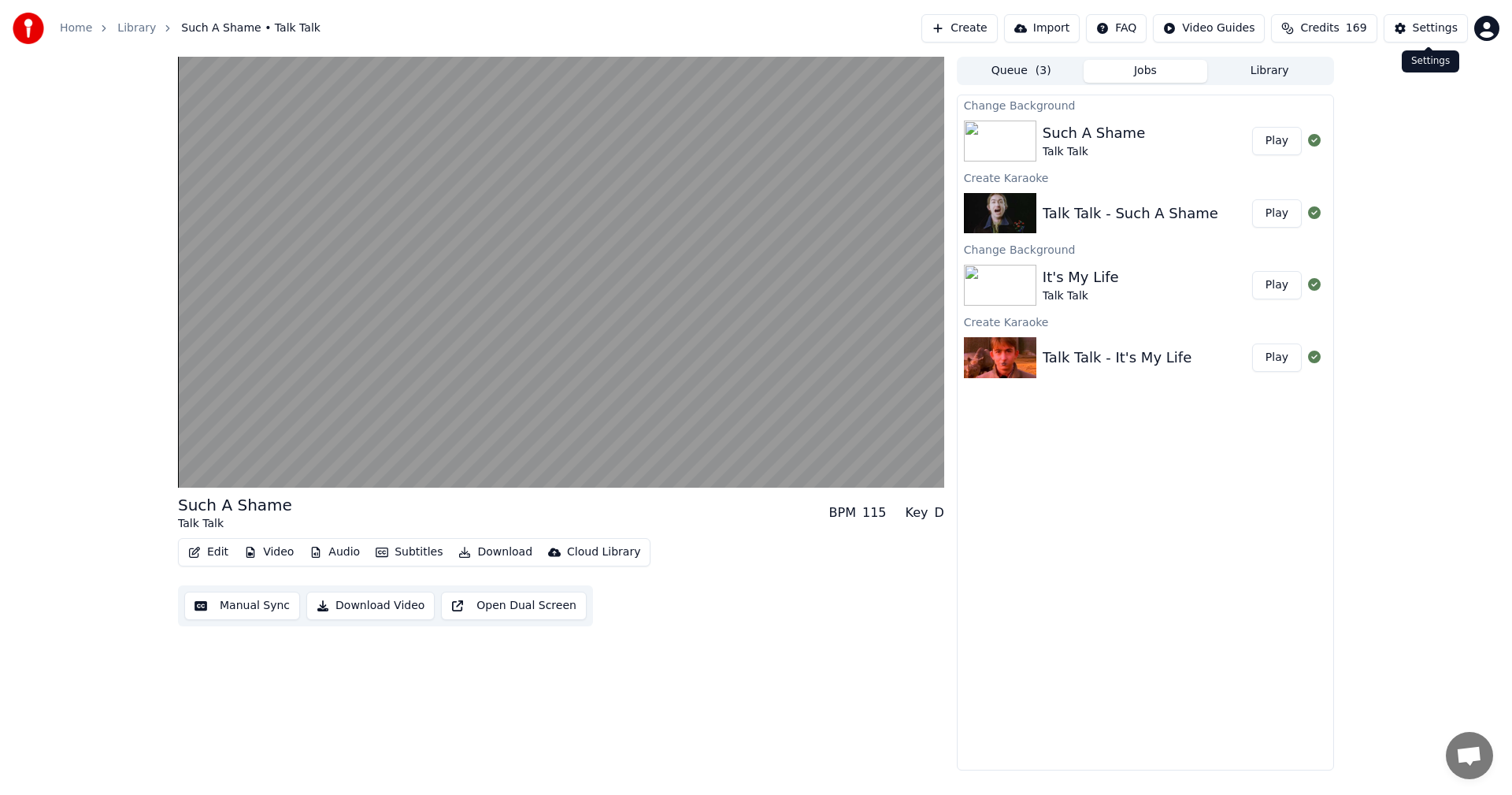
click at [1350, 30] on button "Credits 169" at bounding box center [1324, 28] width 106 height 28
click at [1324, 27] on span "Credits" at bounding box center [1319, 28] width 38 height 16
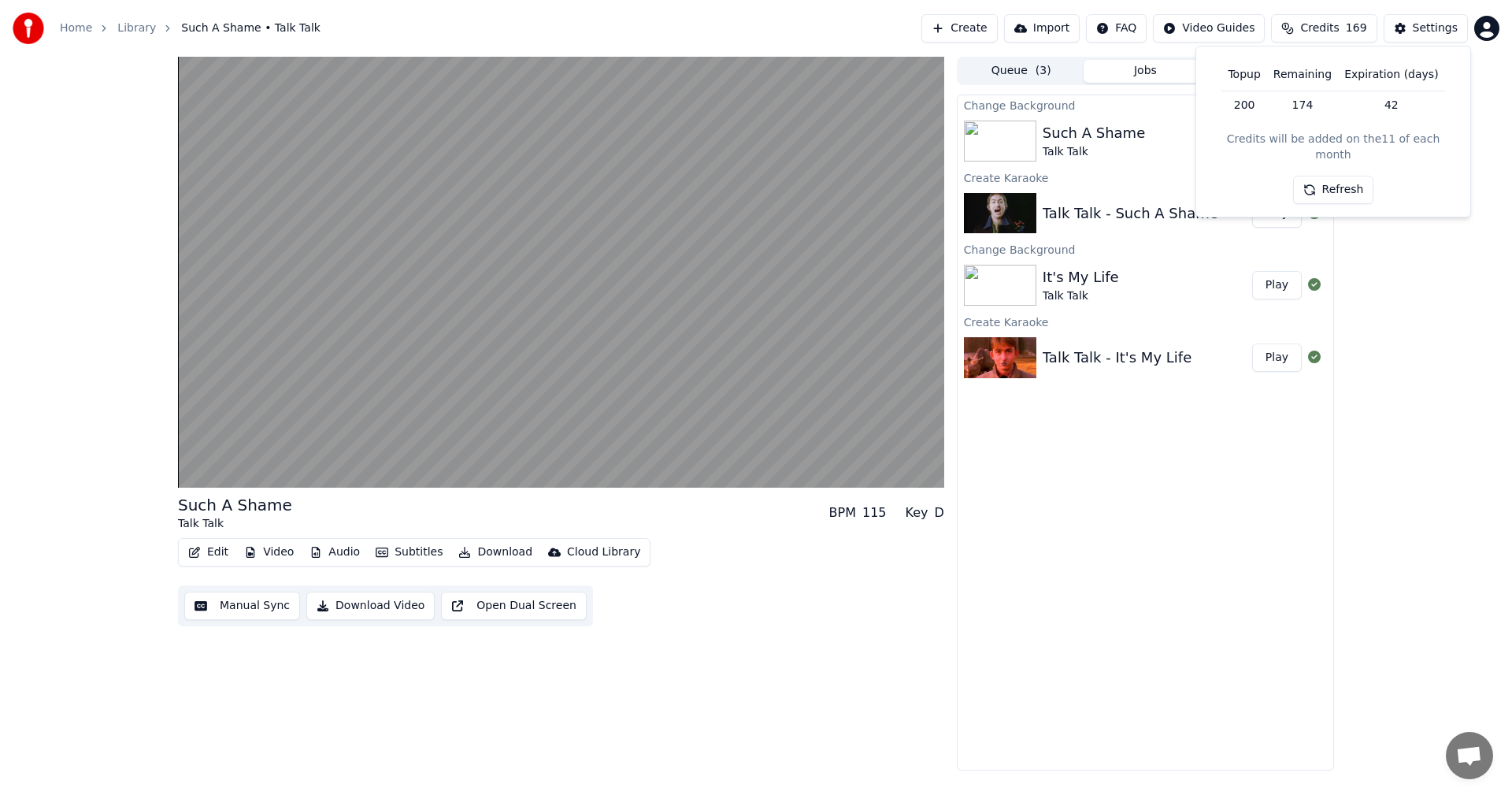
click at [1321, 176] on button "Refresh" at bounding box center [1334, 190] width 81 height 28
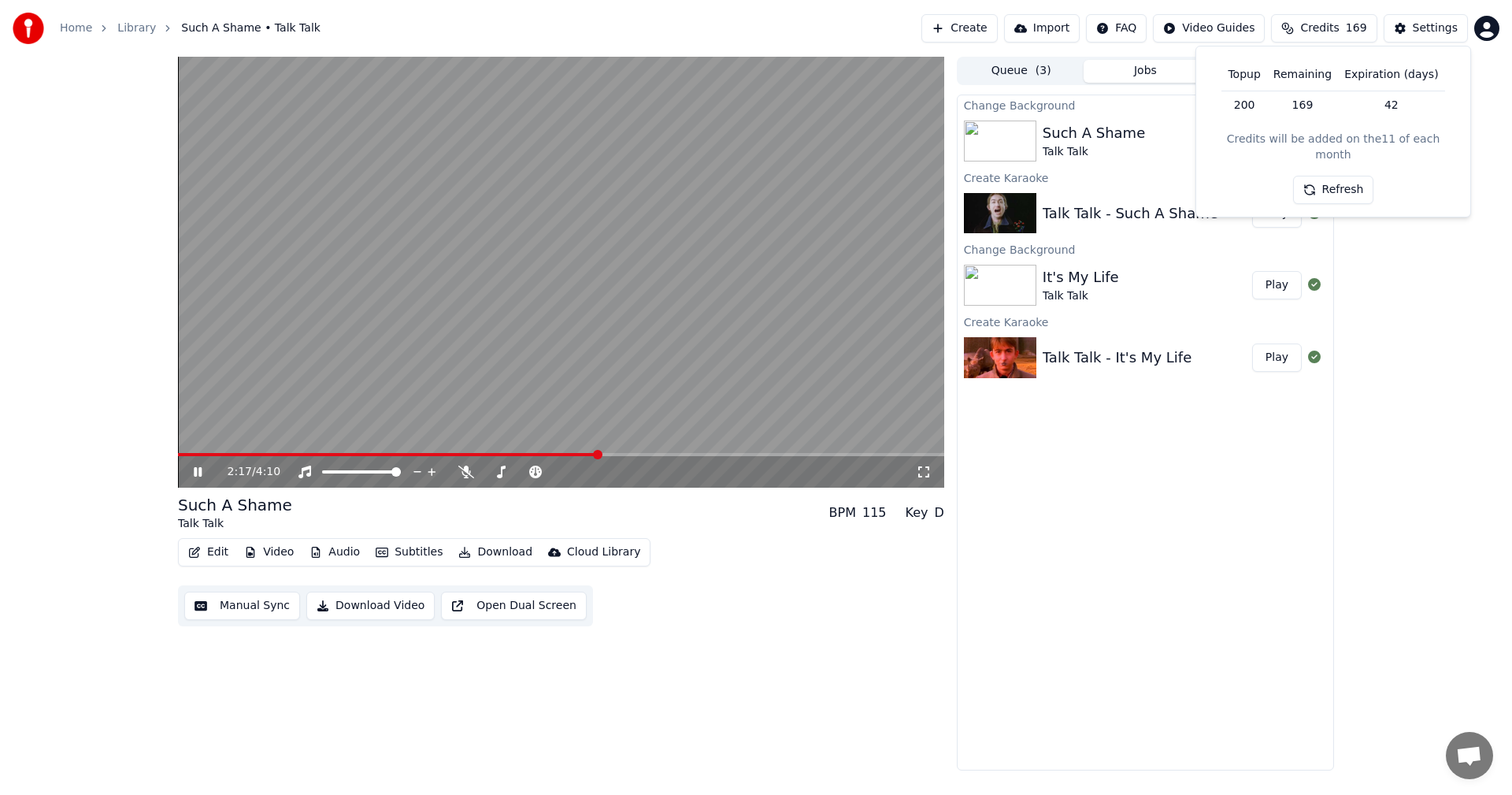
click at [199, 469] on icon at bounding box center [210, 472] width 37 height 12
